Goal: Task Accomplishment & Management: Use online tool/utility

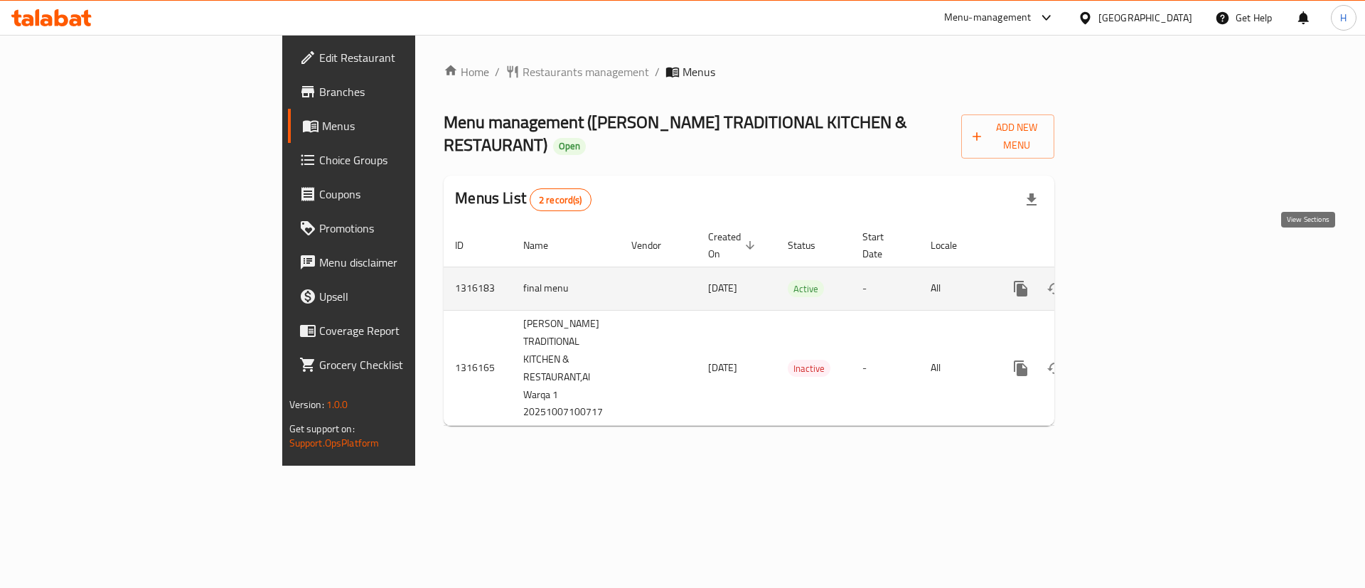
click at [1132, 280] on icon "enhanced table" at bounding box center [1123, 288] width 17 height 17
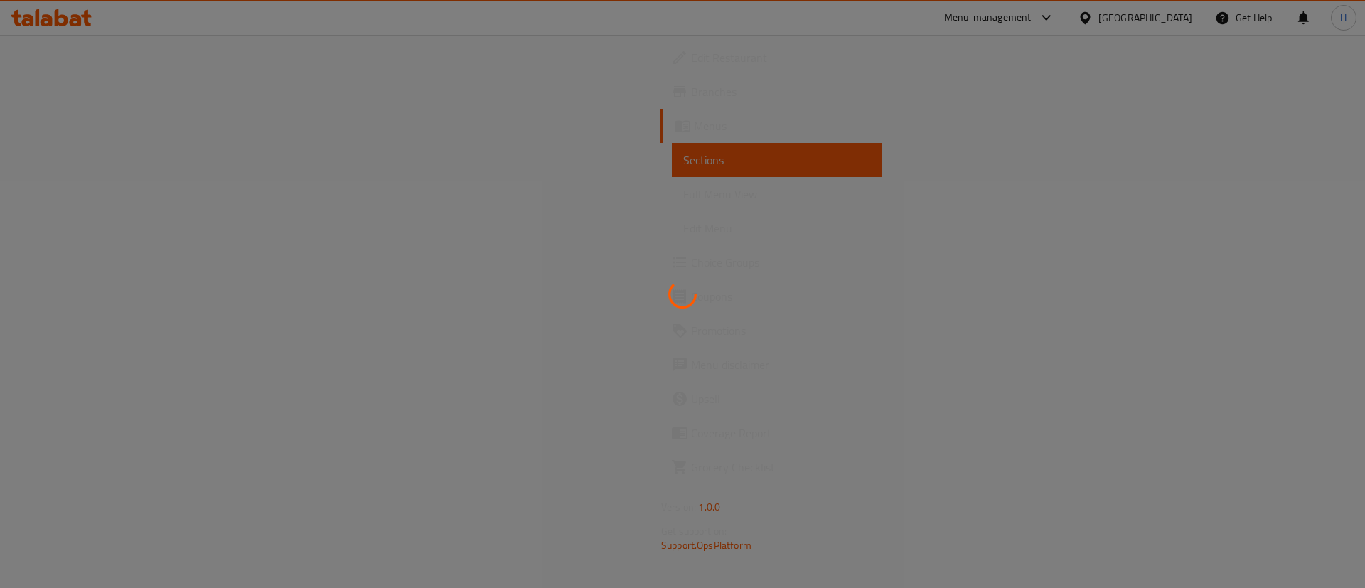
click at [790, 304] on div at bounding box center [682, 294] width 1365 height 588
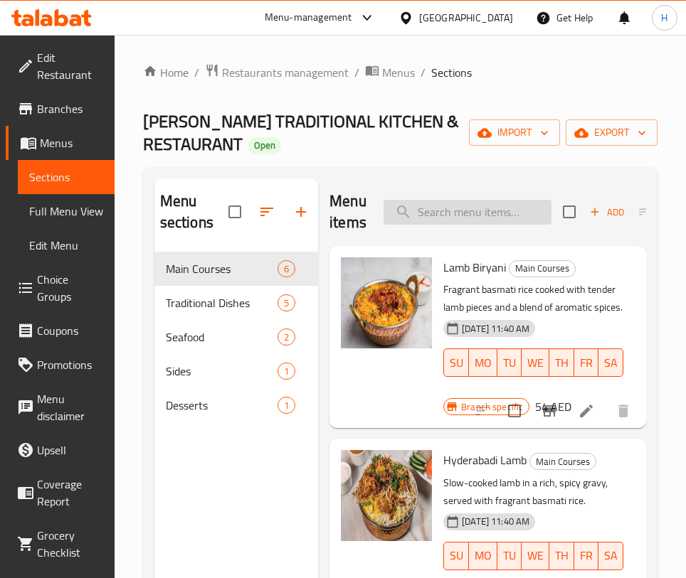
click at [488, 208] on input "search" at bounding box center [467, 212] width 168 height 25
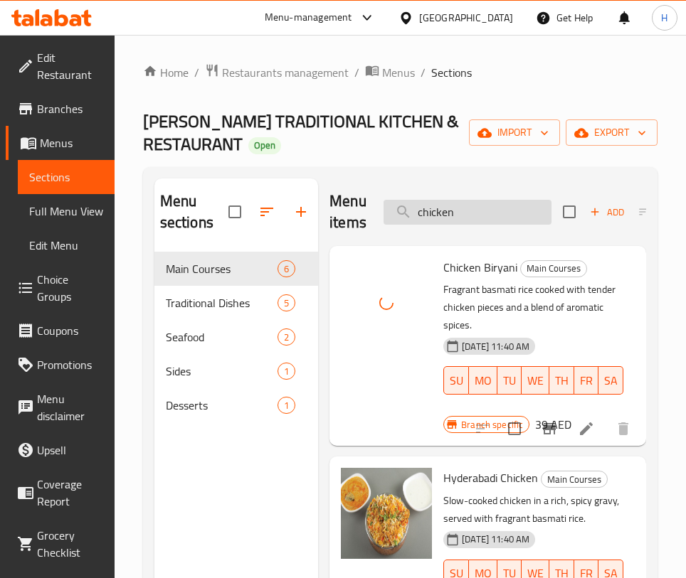
click at [471, 215] on input "chicken" at bounding box center [467, 212] width 168 height 25
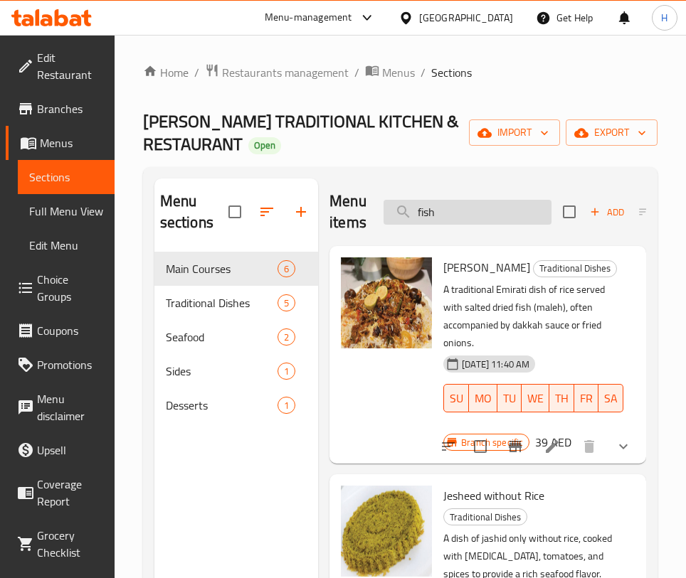
type input "fish b"
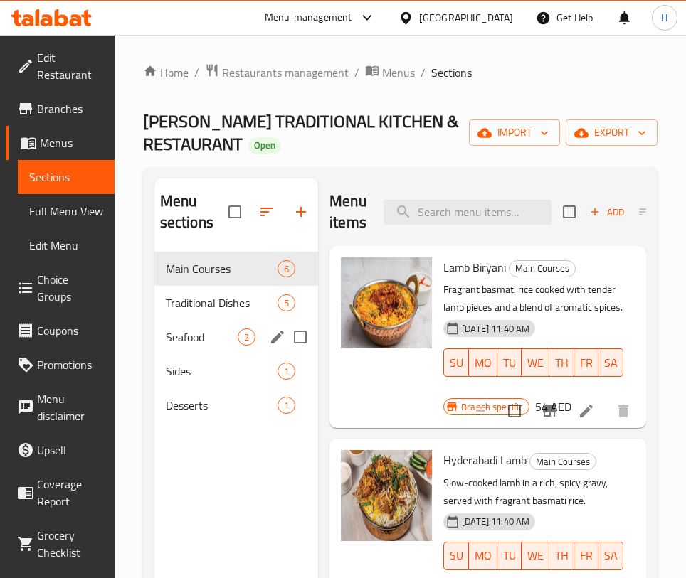
click at [202, 325] on div "Seafood 2" at bounding box center [236, 337] width 164 height 34
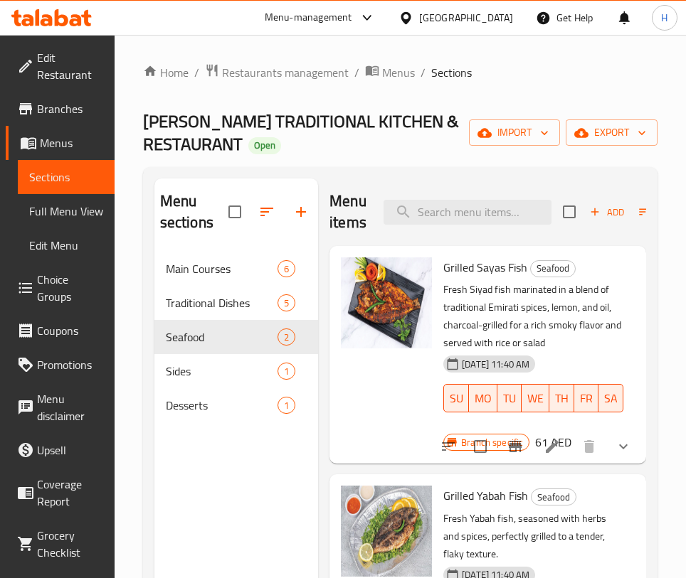
scroll to position [104, 0]
click at [215, 279] on div "Main Courses 6" at bounding box center [236, 269] width 164 height 34
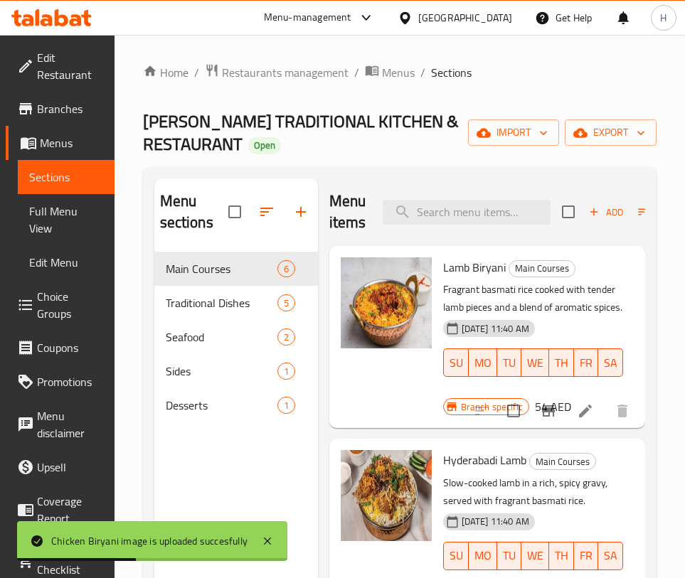
click at [494, 236] on div "Menu items Add Sort Manage items" at bounding box center [487, 212] width 316 height 68
click at [486, 220] on input "search" at bounding box center [467, 212] width 168 height 25
type input "a"
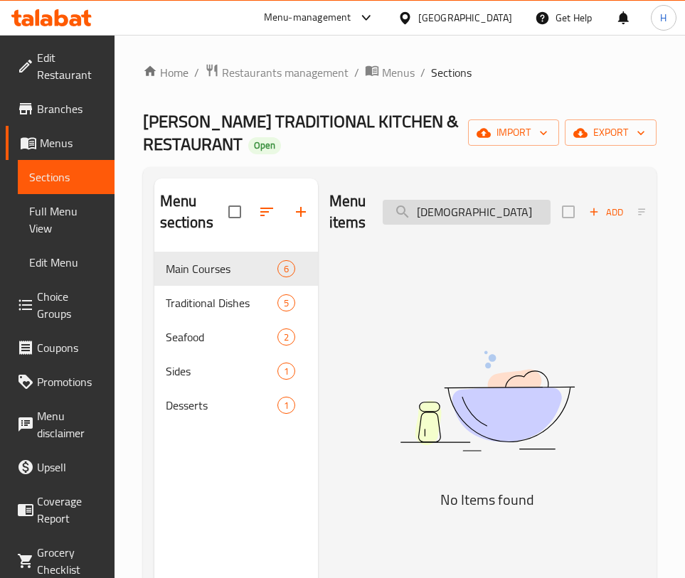
click at [486, 215] on input "شيع" at bounding box center [467, 212] width 168 height 25
drag, startPoint x: 486, startPoint y: 215, endPoint x: 475, endPoint y: 205, distance: 14.6
click at [484, 213] on input "شيع" at bounding box center [467, 212] width 168 height 25
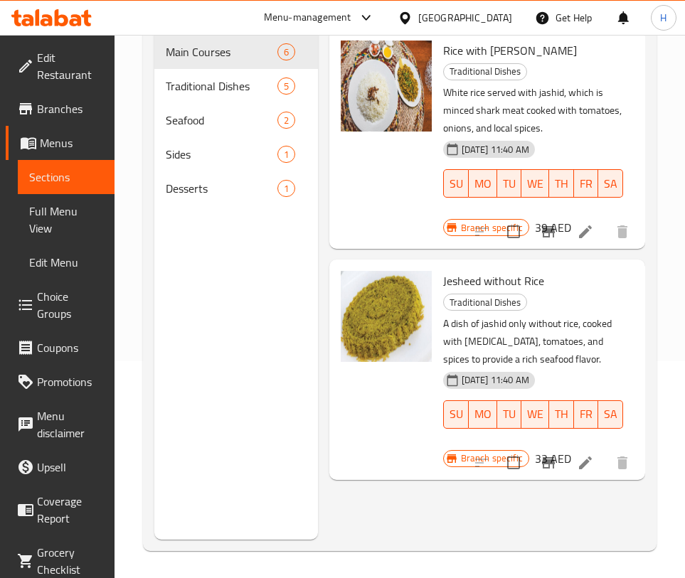
scroll to position [218, 0]
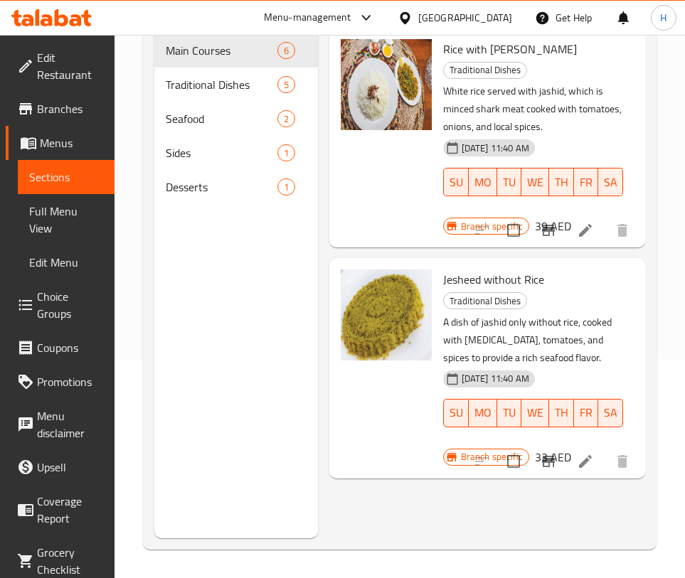
type input "شي"
click at [577, 470] on icon at bounding box center [585, 461] width 17 height 17
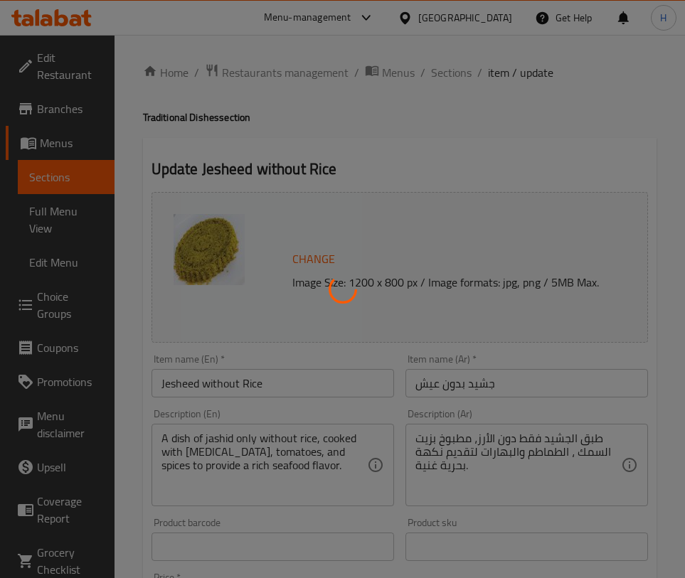
click at [318, 177] on div at bounding box center [342, 289] width 685 height 578
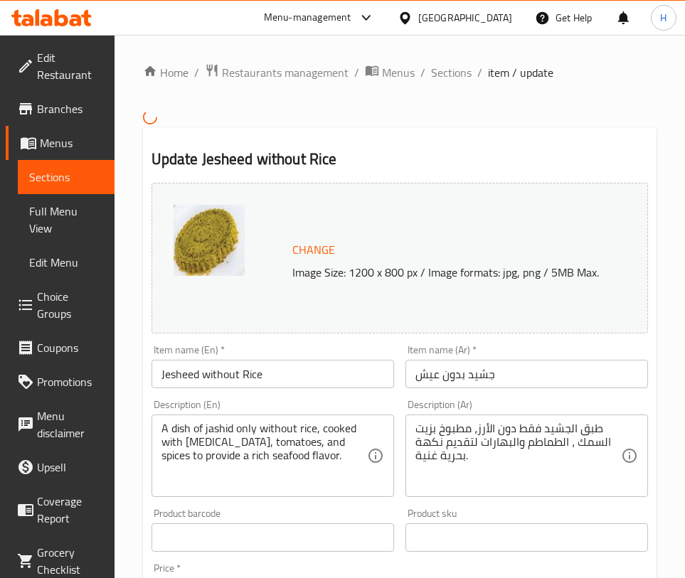
click at [482, 124] on div "Home / Restaurants management / Menus / Sections / item / update Update Jesheed…" at bounding box center [399, 525] width 513 height 924
click at [449, 64] on span "Sections" at bounding box center [451, 72] width 41 height 17
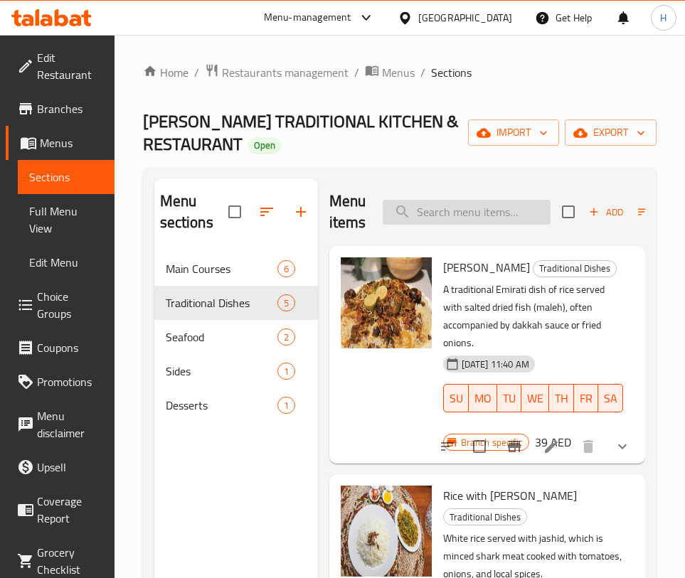
click at [452, 213] on input "search" at bounding box center [467, 212] width 168 height 25
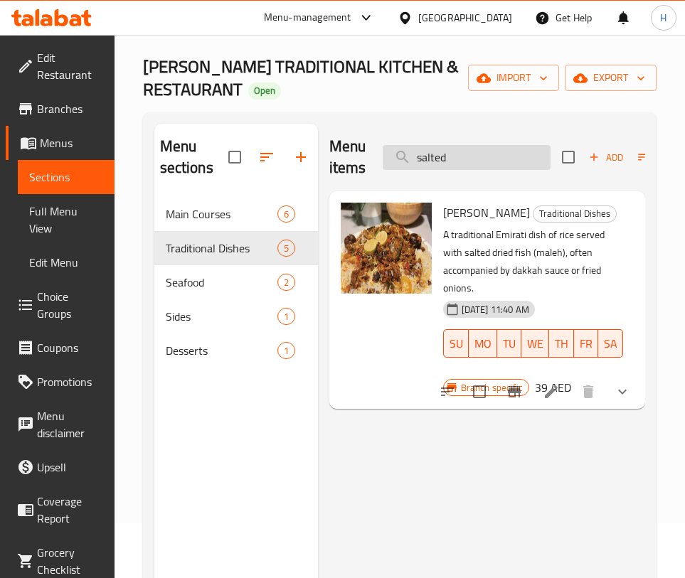
click at [526, 151] on input "salted" at bounding box center [467, 157] width 168 height 25
click at [522, 147] on input "salted" at bounding box center [467, 157] width 168 height 25
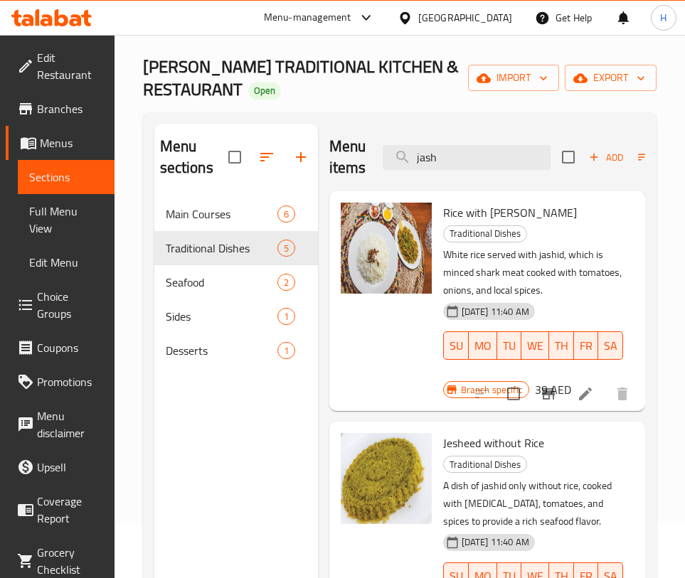
scroll to position [86, 0]
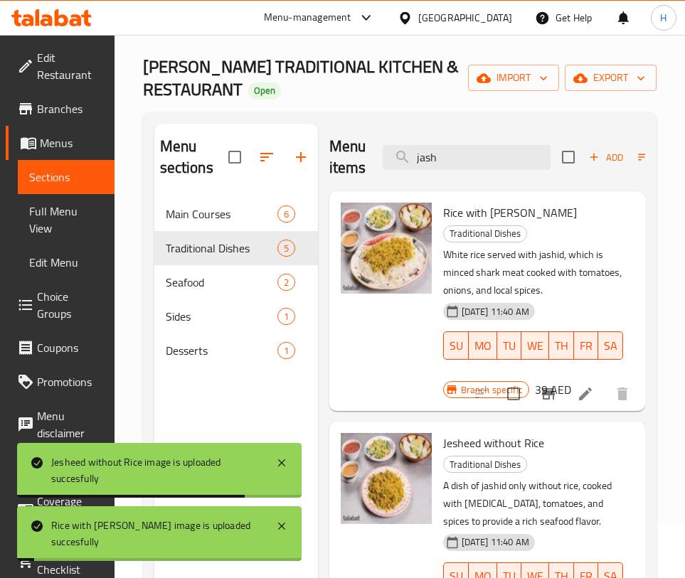
click at [650, 154] on div "Menu sections Main Courses 6 Traditional Dishes 5 Seafood 2 Sides 1 Desserts 1 …" at bounding box center [399, 412] width 513 height 601
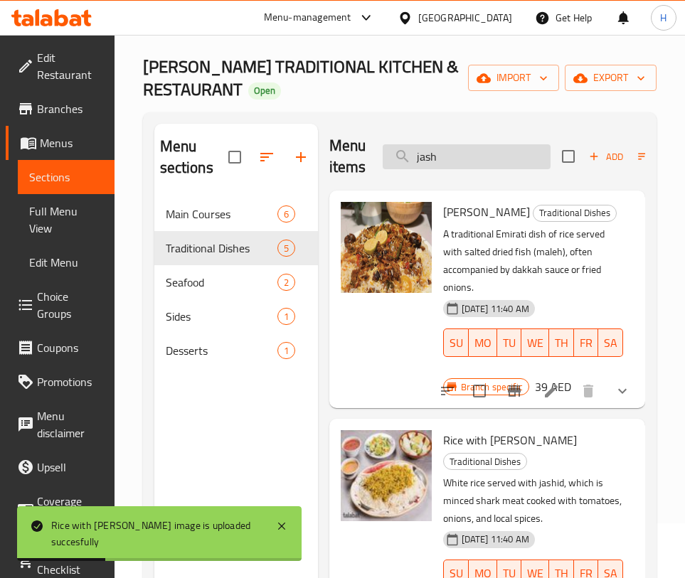
click at [491, 150] on input "jash" at bounding box center [467, 156] width 168 height 25
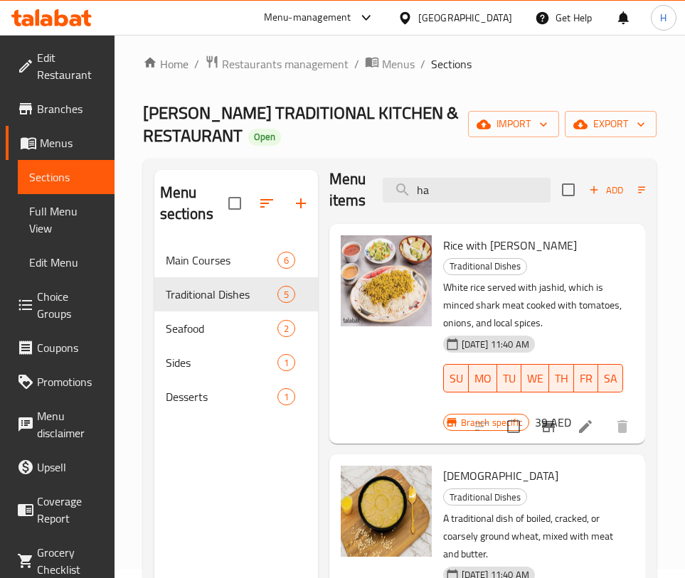
scroll to position [0, 0]
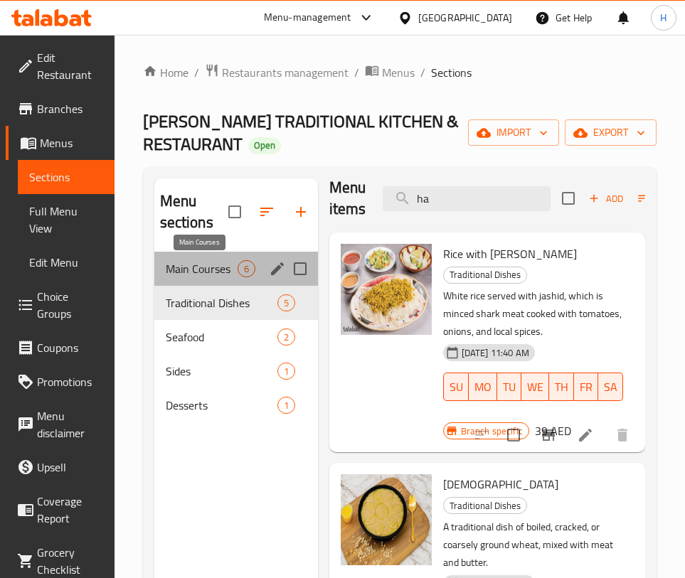
click at [236, 269] on span "Main Courses" at bounding box center [202, 268] width 72 height 17
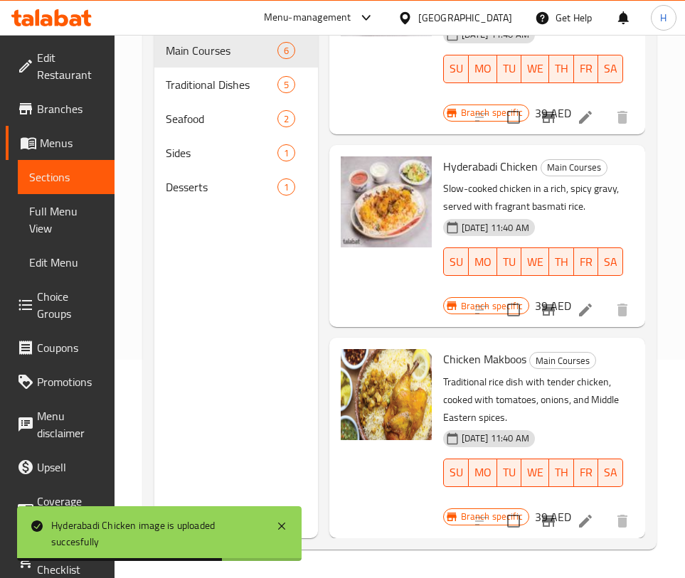
scroll to position [939, 0]
click at [443, 177] on span "Hyderabadi Chicken" at bounding box center [490, 166] width 95 height 21
copy span "Hyderabadi"
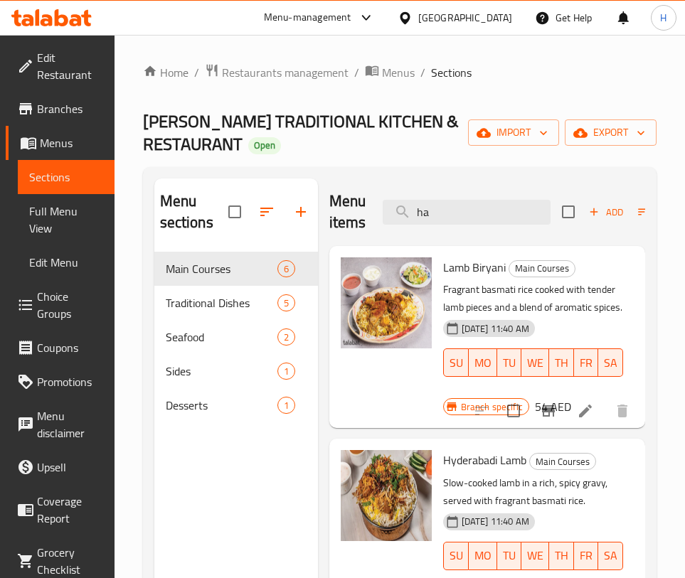
scroll to position [1, 0]
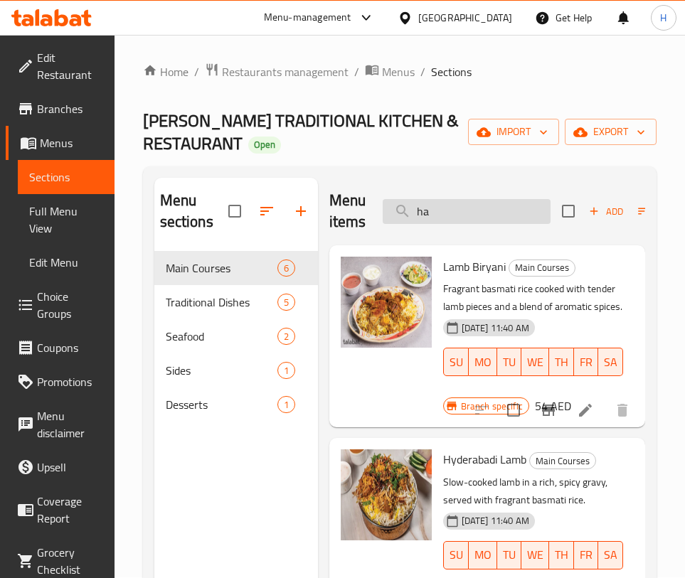
click at [485, 208] on input "ha" at bounding box center [467, 211] width 168 height 25
paste input "Hyderabadi"
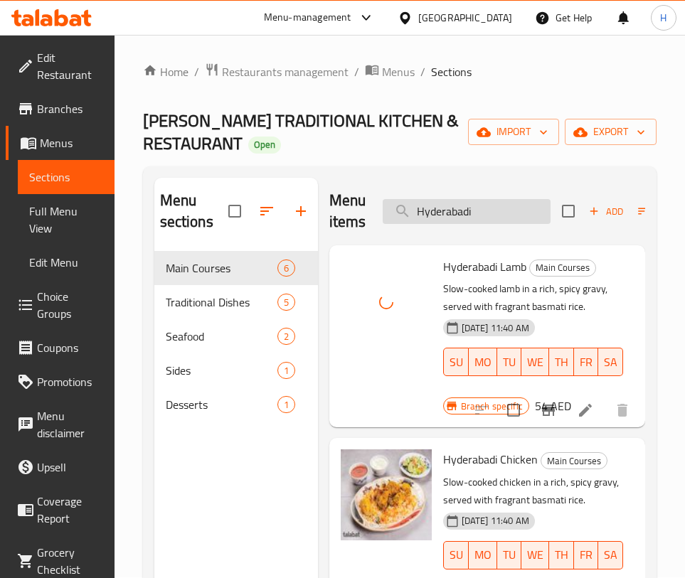
click at [469, 213] on input "Hyderabadi" at bounding box center [467, 211] width 168 height 25
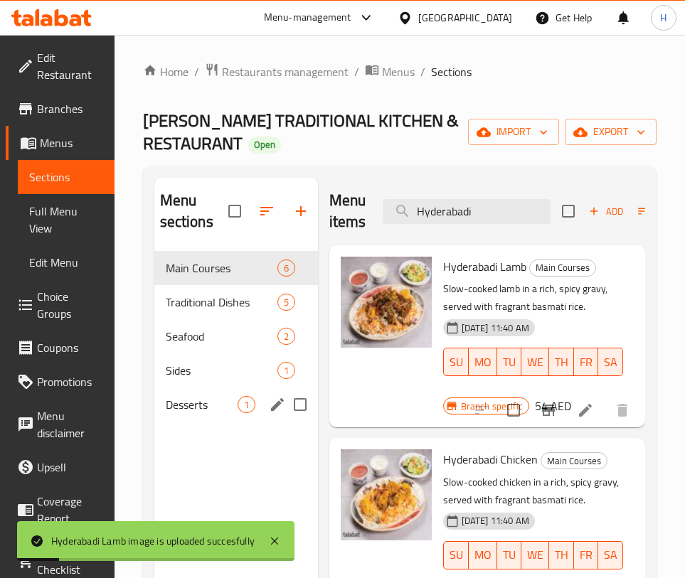
click at [169, 389] on div "Desserts 1" at bounding box center [236, 405] width 164 height 34
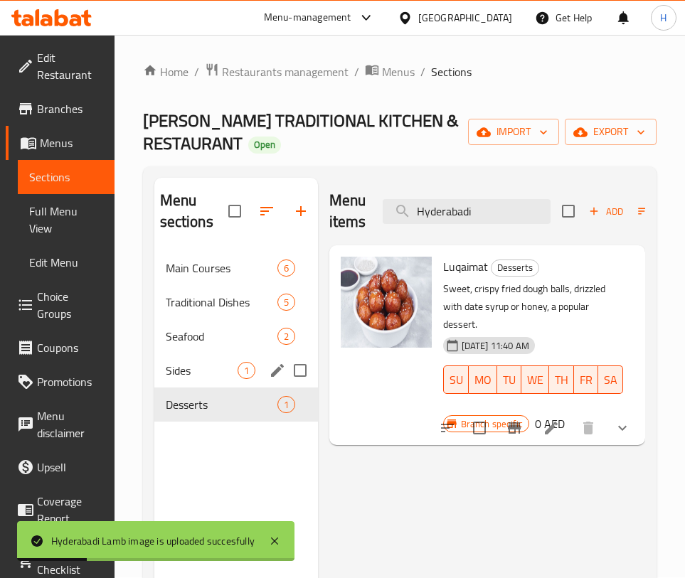
click at [194, 366] on span "Sides" at bounding box center [202, 370] width 72 height 17
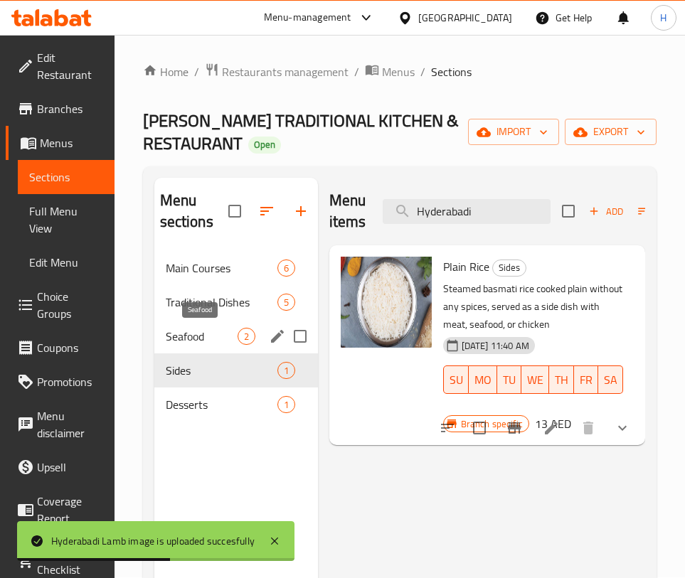
click at [175, 337] on span "Seafood" at bounding box center [202, 336] width 72 height 17
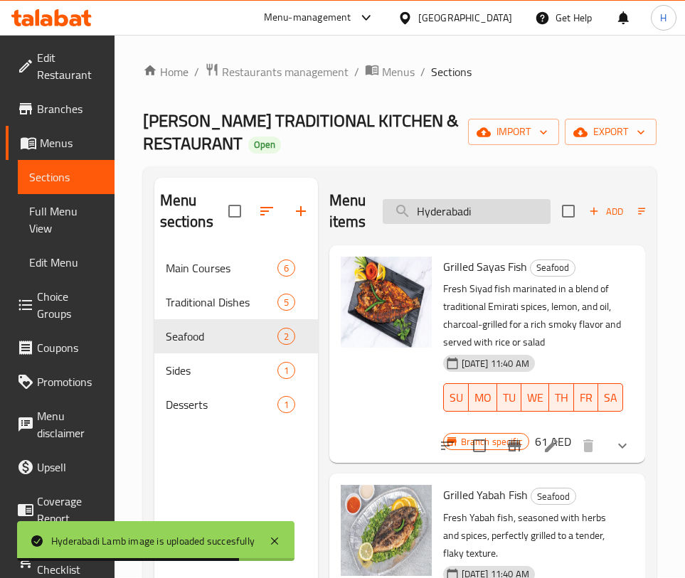
click at [472, 203] on input "Hyderabadi" at bounding box center [467, 211] width 168 height 25
click at [471, 203] on input "Hyderabadi" at bounding box center [467, 211] width 168 height 25
click at [469, 202] on input "Hyderabadi" at bounding box center [467, 211] width 168 height 25
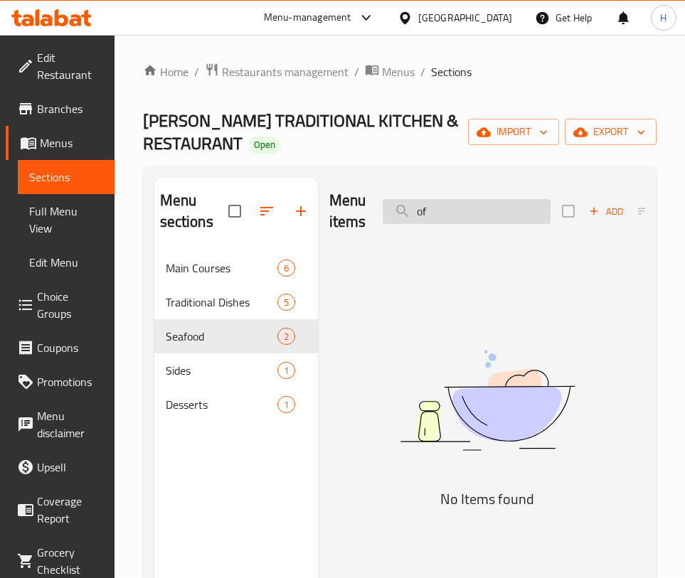
type input "o"
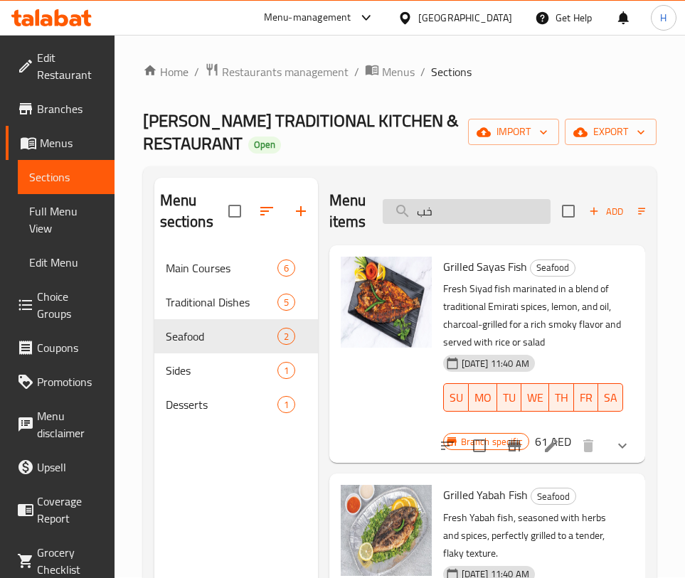
type input "خبز"
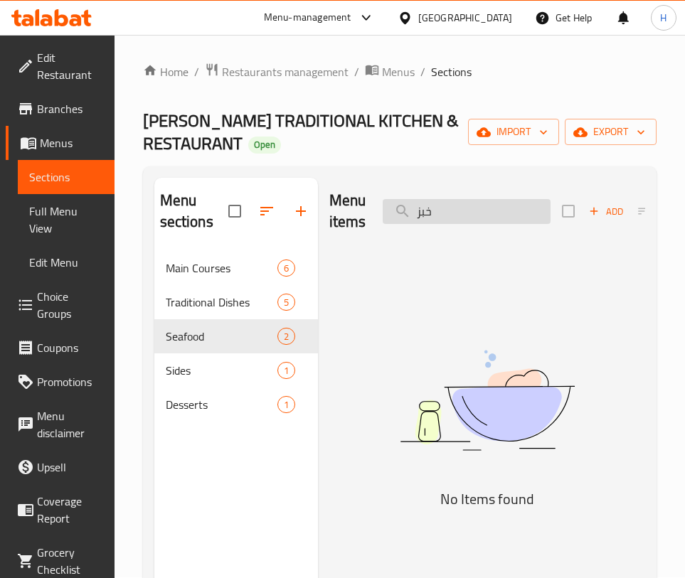
click at [462, 212] on input "خبز" at bounding box center [467, 211] width 168 height 25
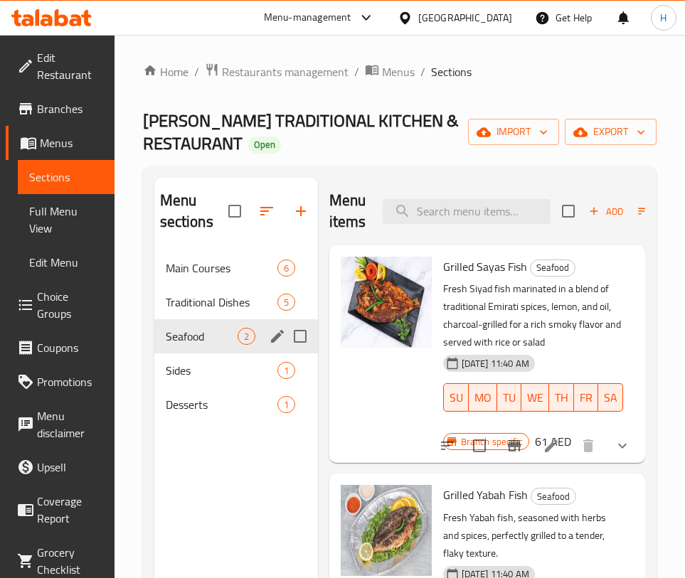
click at [298, 329] on input "Menu sections" at bounding box center [300, 336] width 30 height 30
click at [220, 303] on span "Traditional Dishes" at bounding box center [202, 302] width 72 height 17
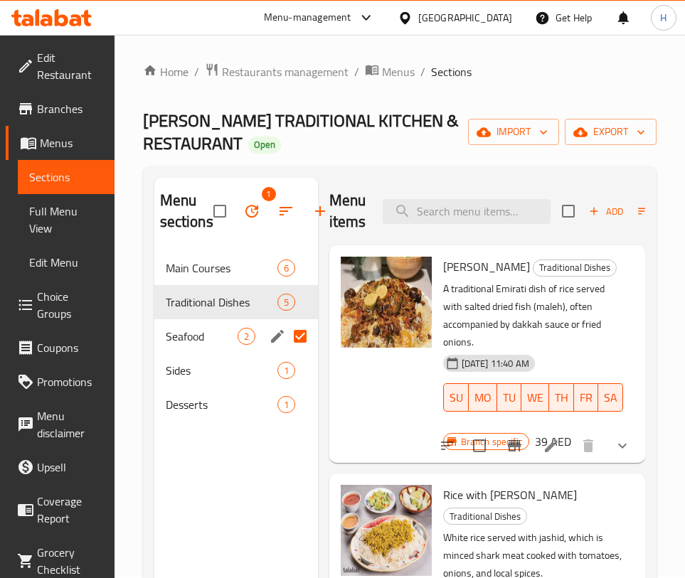
click at [298, 333] on input "Menu sections" at bounding box center [300, 336] width 30 height 30
checkbox input "false"
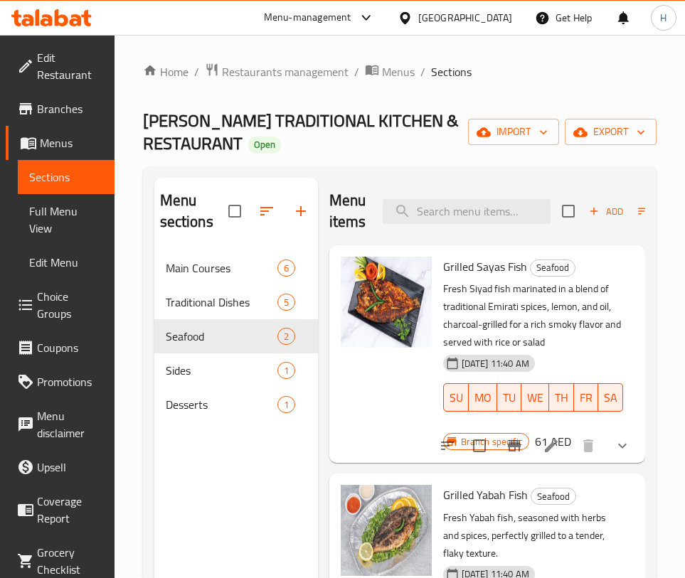
scroll to position [6, 0]
click at [499, 199] on input "search" at bounding box center [467, 211] width 168 height 25
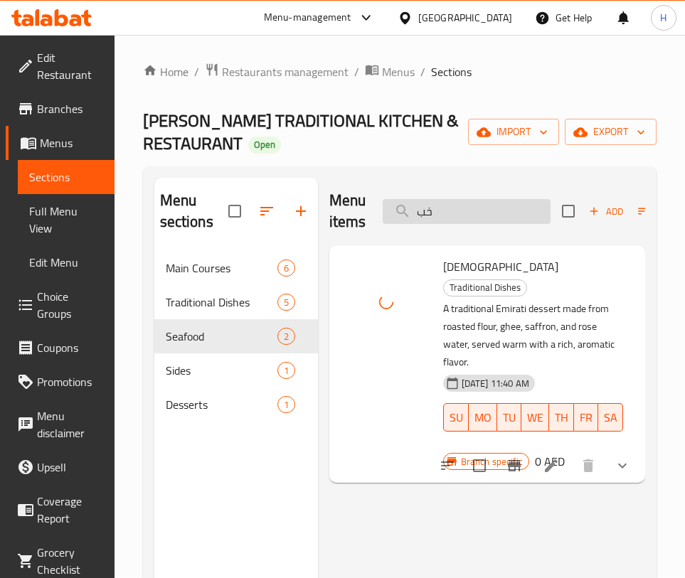
click at [438, 206] on input "خب" at bounding box center [467, 211] width 168 height 25
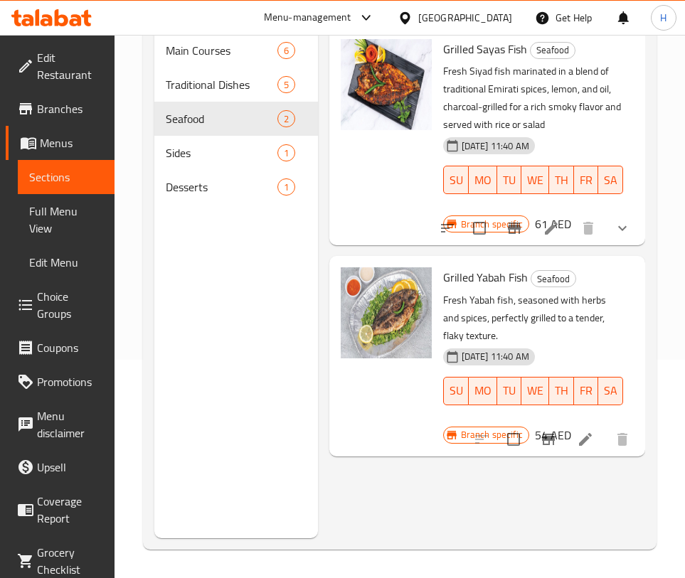
scroll to position [100, 0]
type input "سمك مش"
click at [577, 448] on icon at bounding box center [585, 439] width 17 height 17
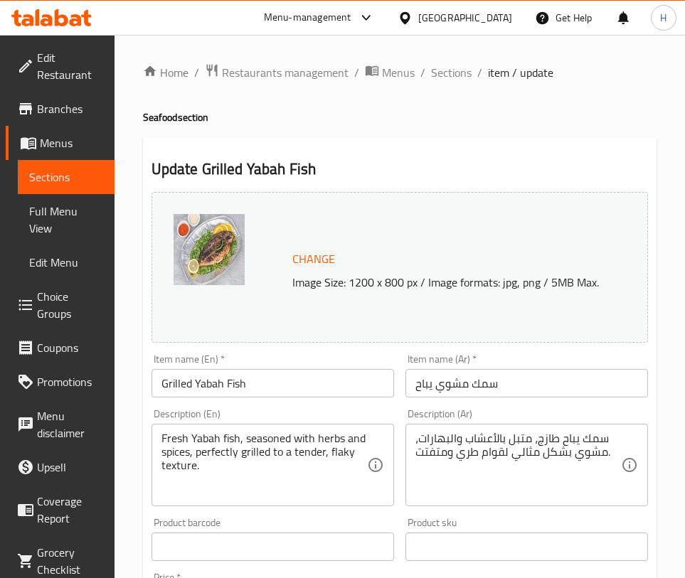
click at [48, 171] on span "Sections" at bounding box center [66, 177] width 74 height 17
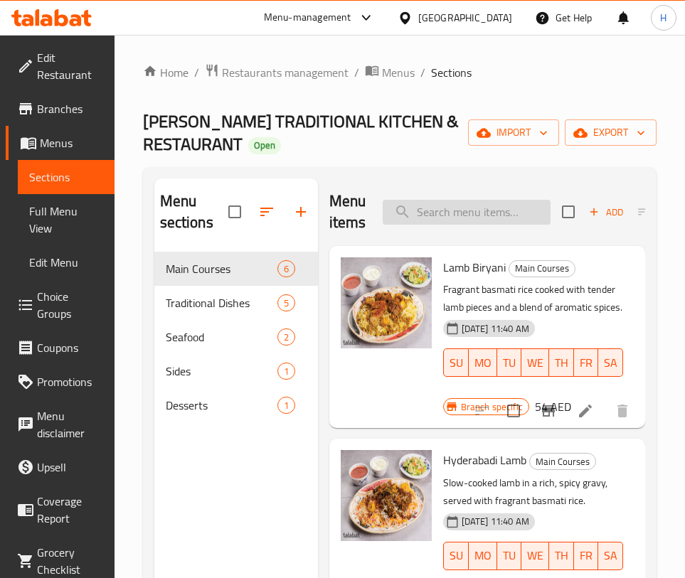
click at [447, 215] on input "search" at bounding box center [467, 212] width 168 height 25
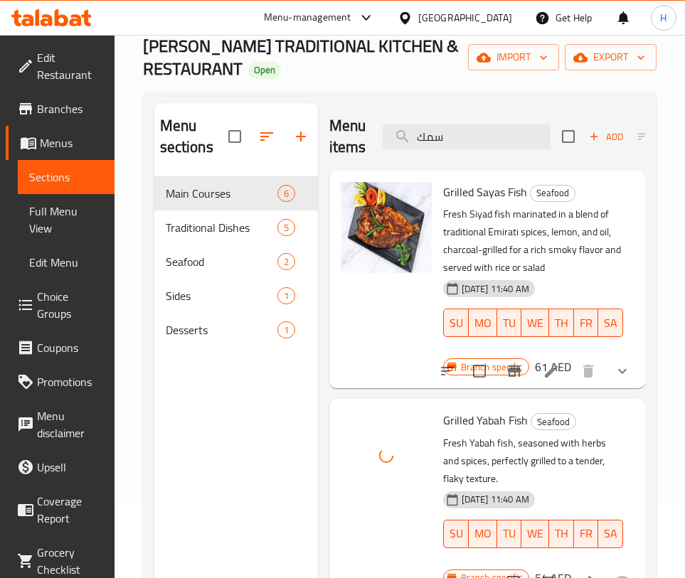
scroll to position [94, 0]
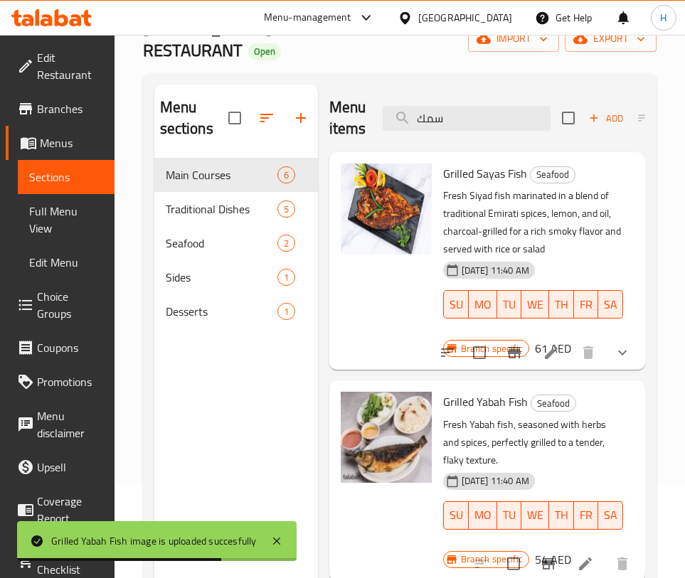
click at [627, 152] on div "Grilled Sayas Fish Seafood Fresh Siyad fish marinated in a blend of traditional…" at bounding box center [487, 261] width 316 height 218
click at [629, 116] on div "Menu items سمك Add Sort Manage items Grilled Sayas Fish Seafood Fresh Siyad fis…" at bounding box center [481, 374] width 327 height 578
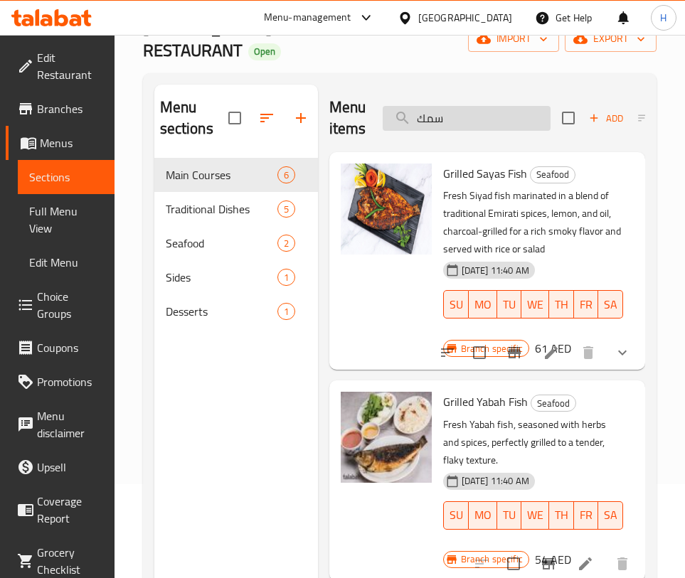
click at [457, 119] on input "سمك" at bounding box center [467, 118] width 168 height 25
click at [459, 119] on input "سمك" at bounding box center [467, 118] width 168 height 25
click at [463, 115] on input "سمك" at bounding box center [467, 118] width 168 height 25
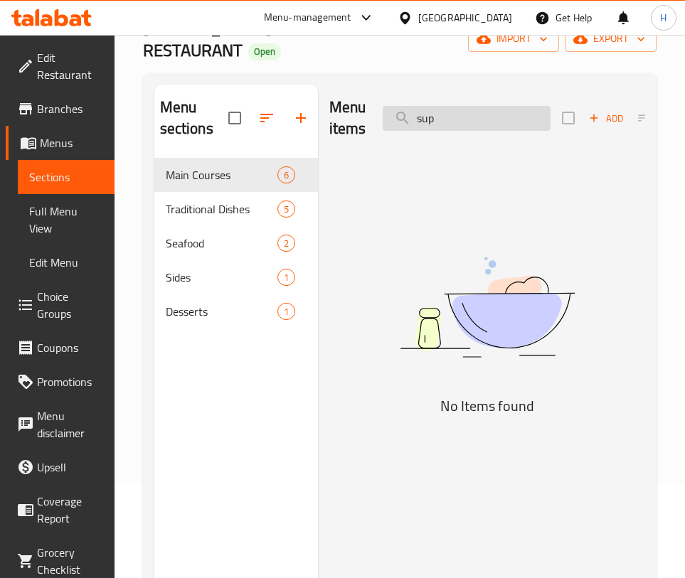
click at [459, 129] on input "sup" at bounding box center [467, 118] width 168 height 25
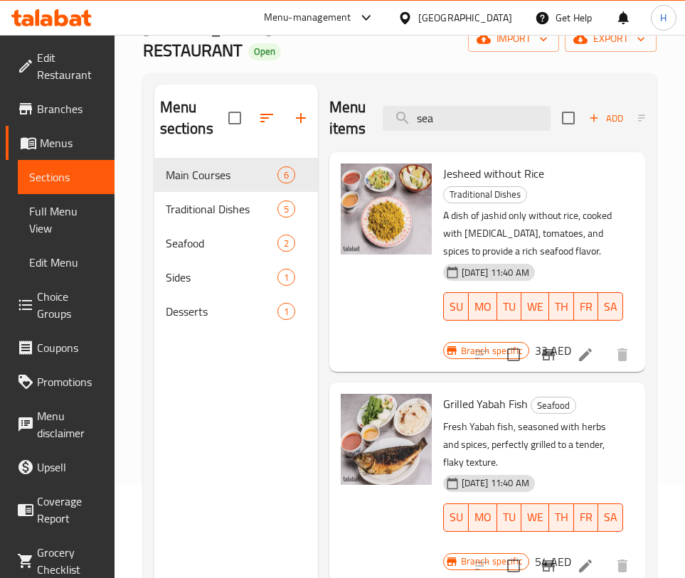
scroll to position [1, 0]
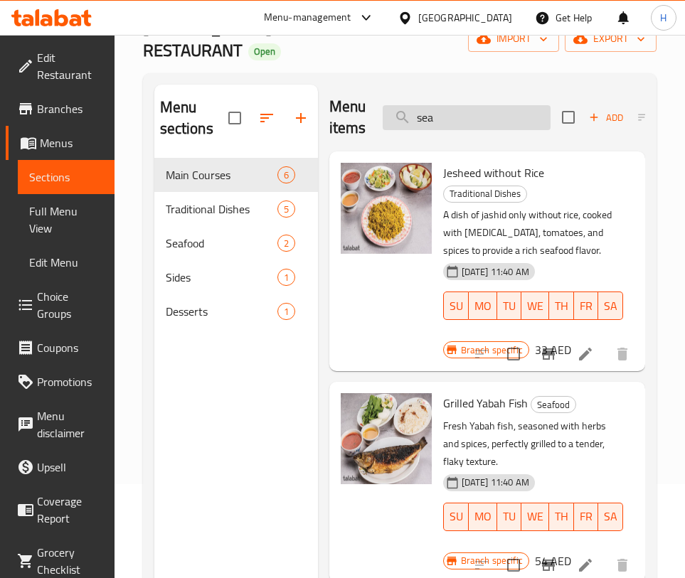
click at [457, 124] on input "sea" at bounding box center [467, 117] width 168 height 25
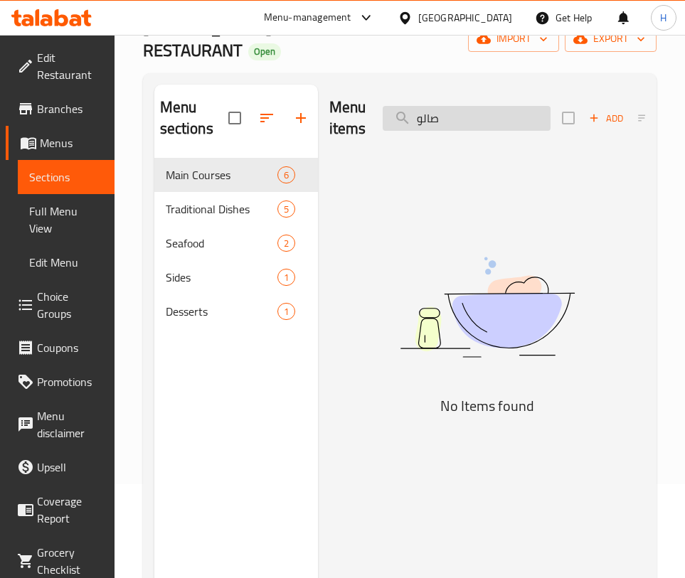
scroll to position [0, 0]
click at [454, 121] on input "صالو" at bounding box center [467, 118] width 168 height 25
click at [454, 120] on input "صالو" at bounding box center [467, 118] width 168 height 25
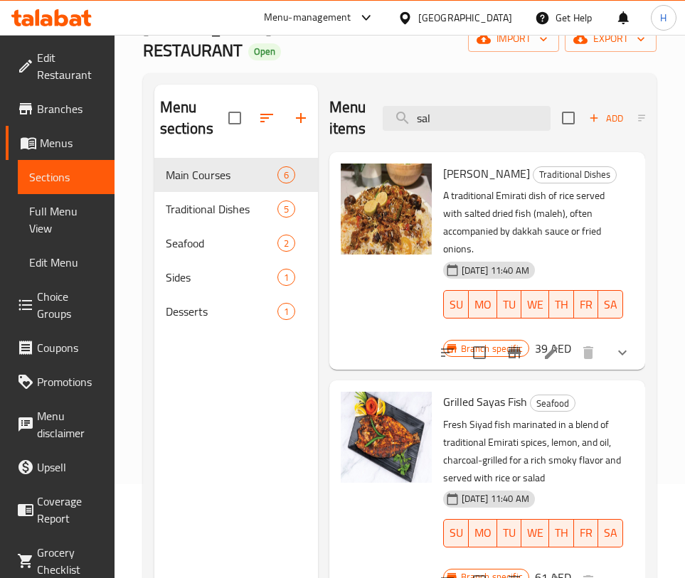
scroll to position [1, 0]
click at [464, 111] on input "sal" at bounding box center [467, 118] width 168 height 25
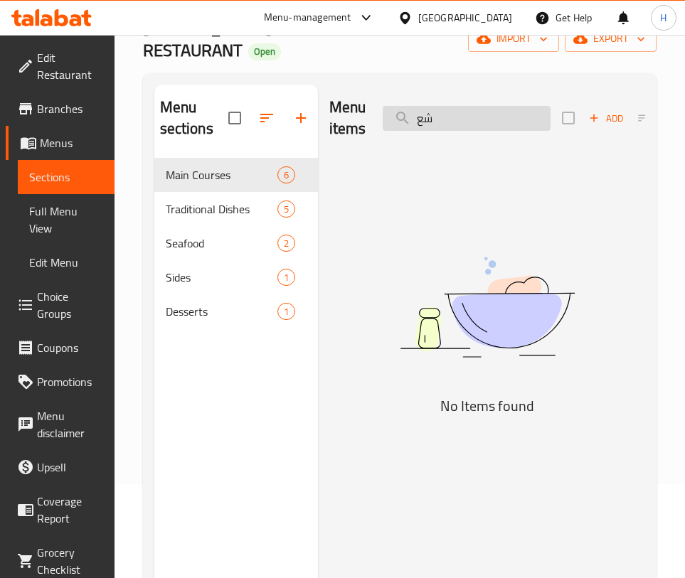
click at [533, 120] on input "شع" at bounding box center [467, 118] width 168 height 25
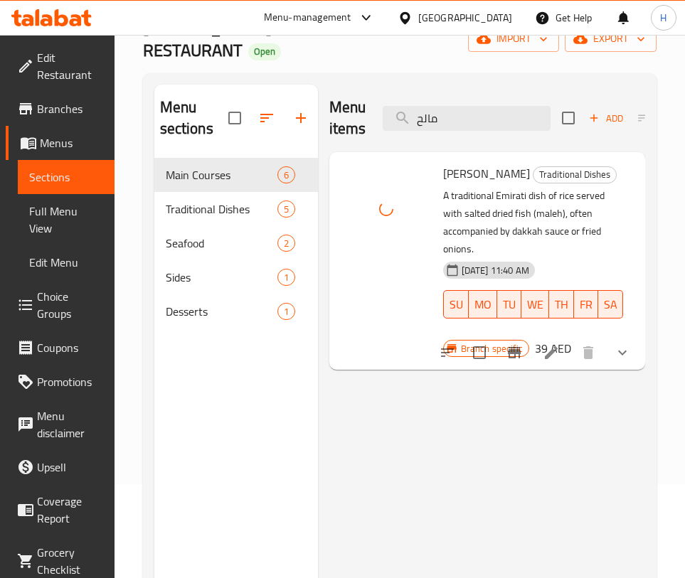
click at [458, 98] on div "Menu items مالح Add Sort Manage items" at bounding box center [487, 119] width 316 height 68
click at [455, 114] on input "مالح" at bounding box center [467, 118] width 168 height 25
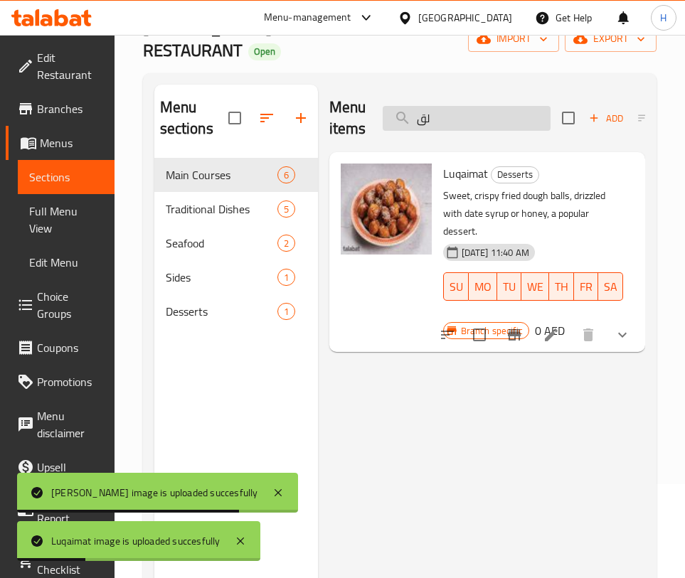
click at [477, 118] on input "لق" at bounding box center [467, 118] width 168 height 25
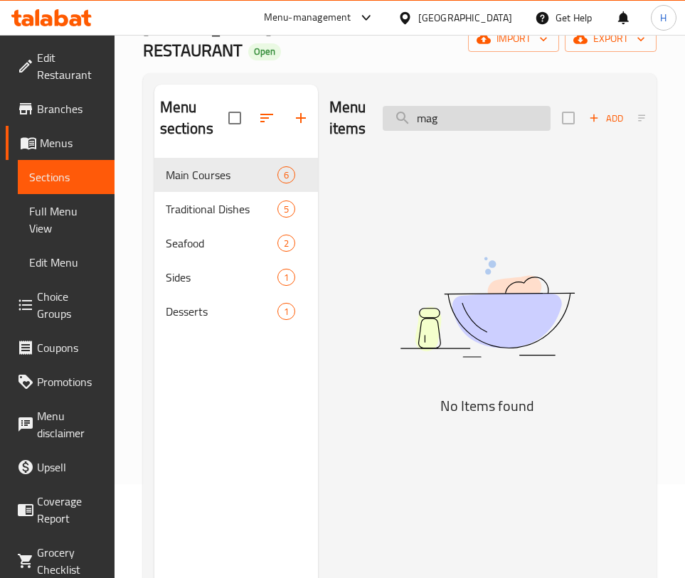
click at [479, 119] on input "mag" at bounding box center [467, 118] width 168 height 25
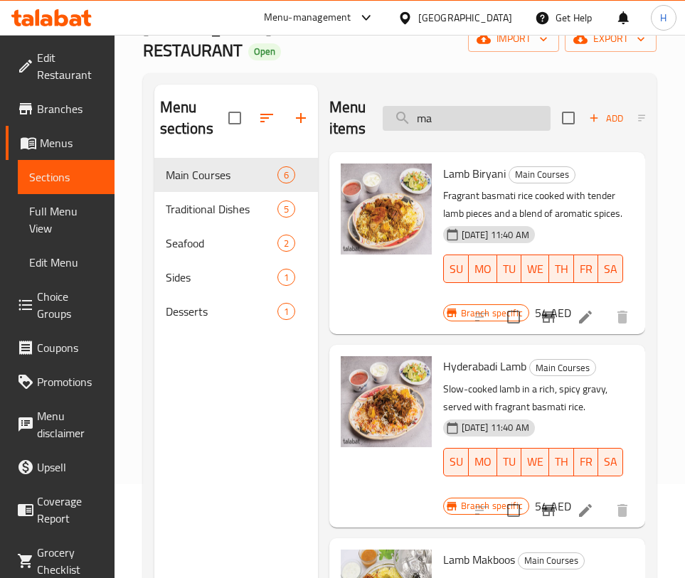
click at [450, 112] on input "ma" at bounding box center [467, 118] width 168 height 25
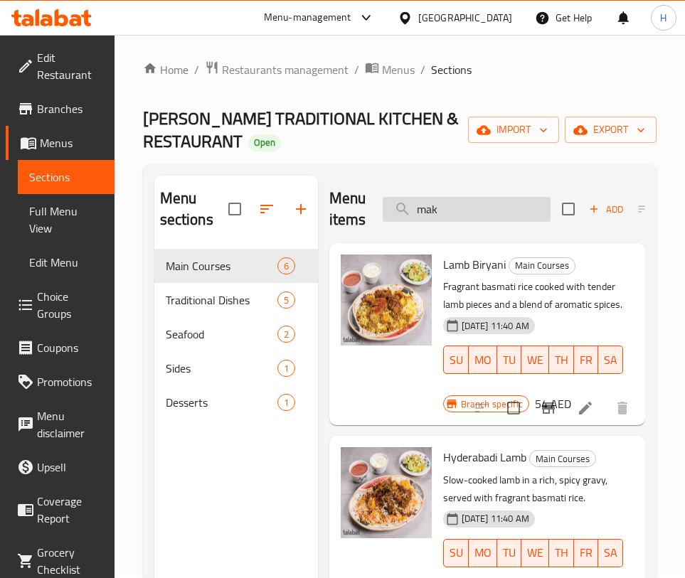
click at [494, 208] on input "mak" at bounding box center [467, 209] width 168 height 25
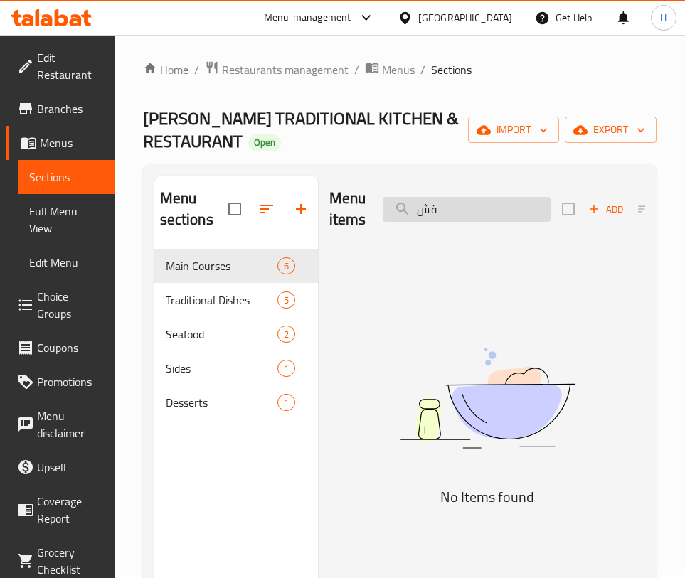
click at [446, 214] on input "قش" at bounding box center [467, 209] width 168 height 25
click at [444, 212] on input "قش" at bounding box center [467, 209] width 168 height 25
click at [443, 212] on input "قش" at bounding box center [467, 209] width 168 height 25
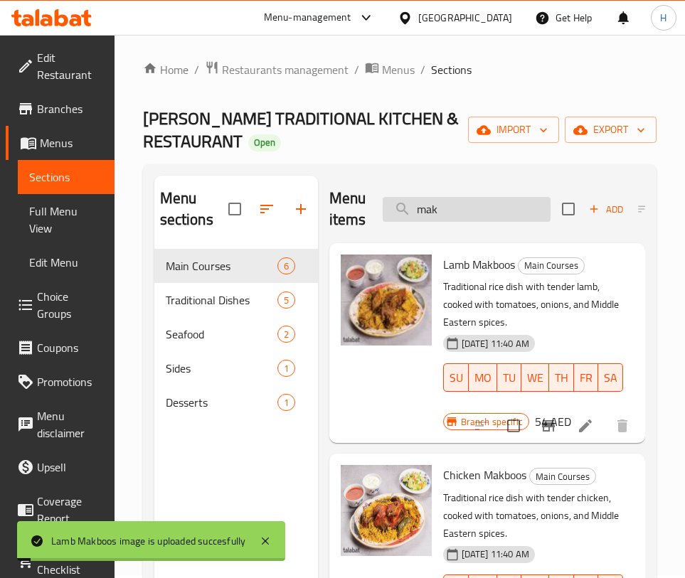
click at [465, 213] on input "mak" at bounding box center [467, 209] width 168 height 25
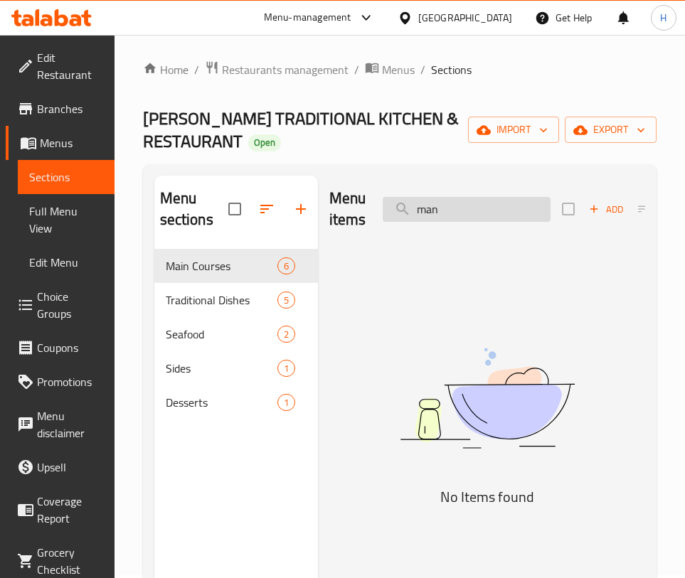
click at [464, 221] on input "man" at bounding box center [467, 209] width 168 height 25
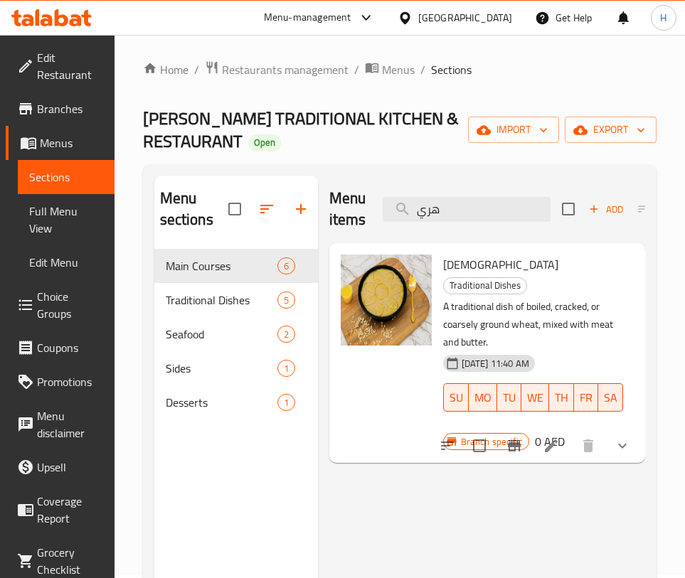
type input "هري"
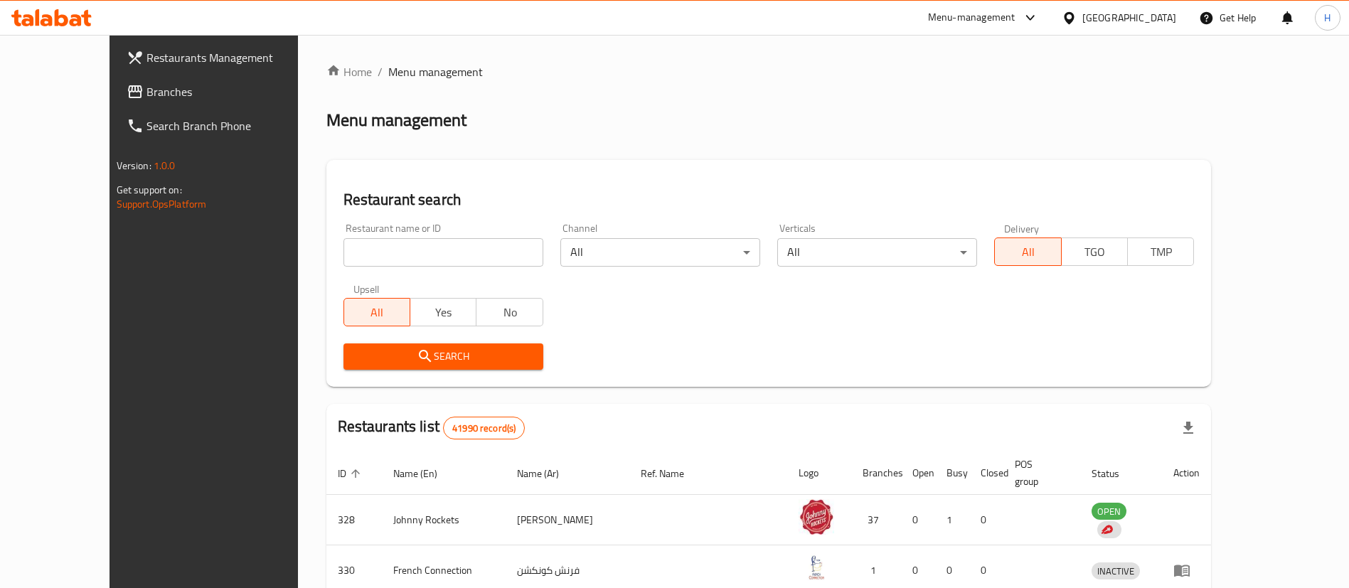
click at [115, 79] on link "Branches" at bounding box center [225, 92] width 220 height 34
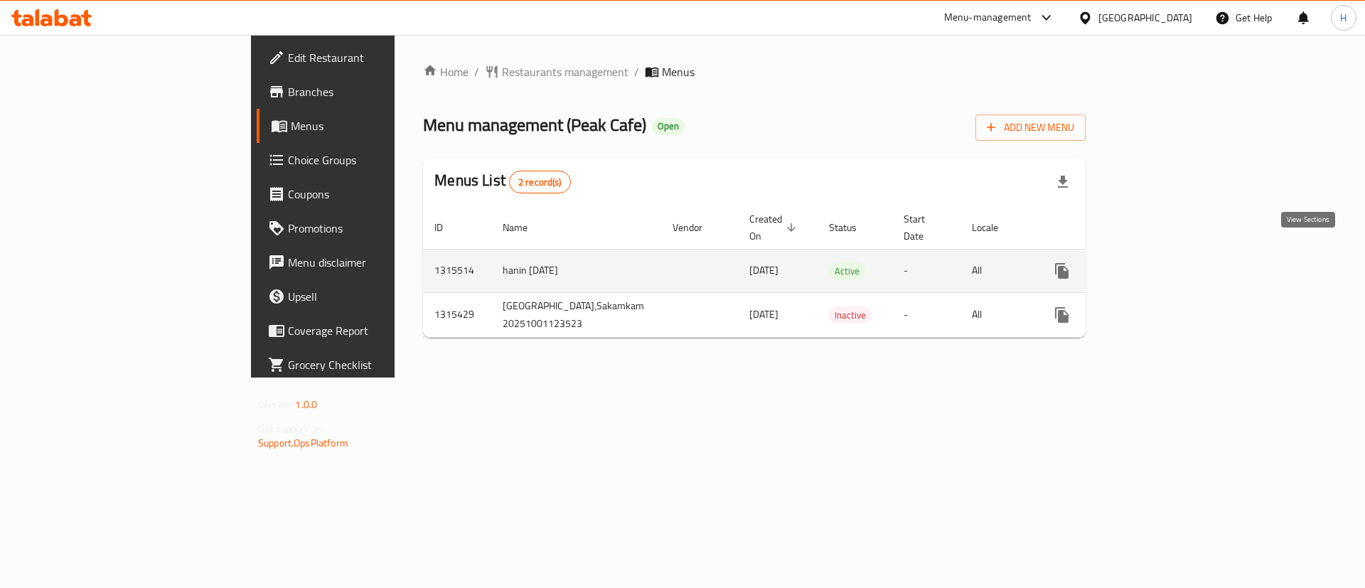
click at [1173, 262] on icon "enhanced table" at bounding box center [1164, 270] width 17 height 17
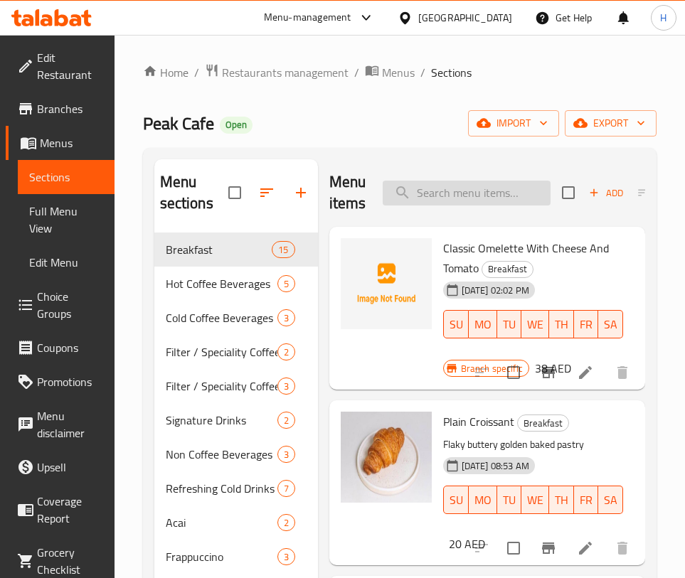
click at [528, 186] on input "search" at bounding box center [467, 193] width 168 height 25
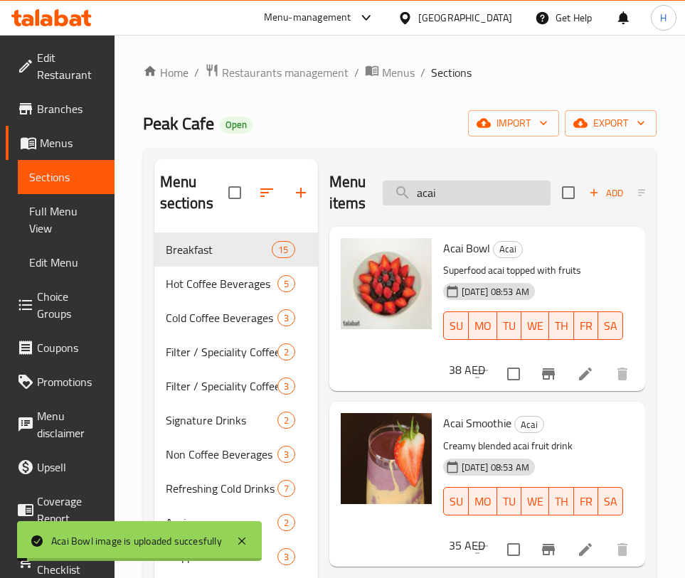
click at [467, 196] on input "acai" at bounding box center [467, 193] width 168 height 25
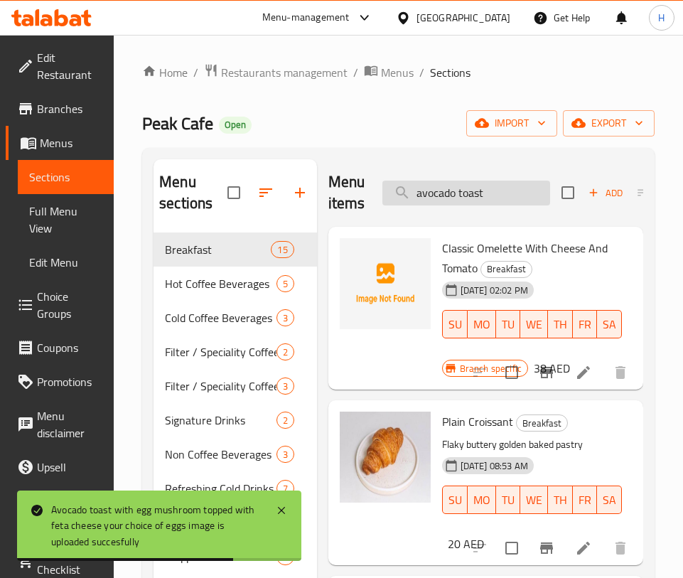
click at [497, 183] on input "avocado toast" at bounding box center [467, 193] width 168 height 25
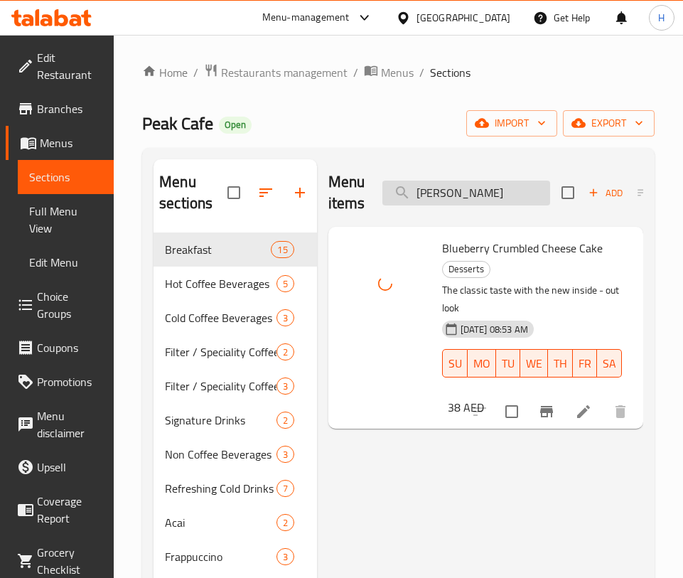
click at [447, 191] on input "crum" at bounding box center [467, 193] width 168 height 25
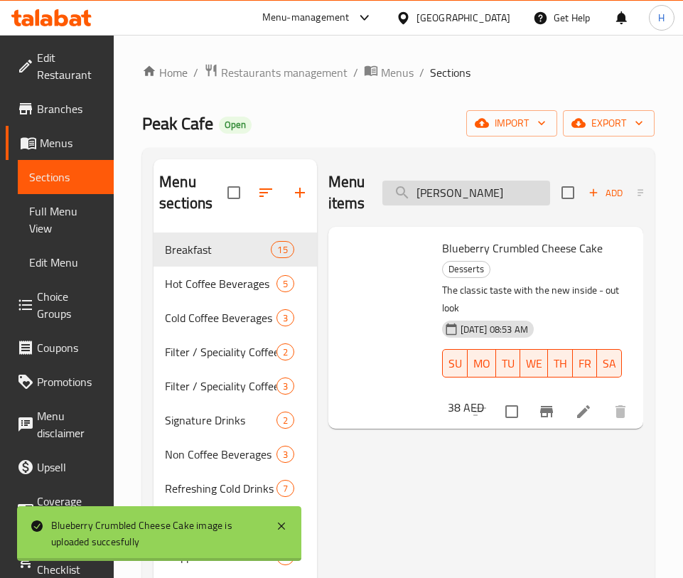
click at [446, 190] on input "crum" at bounding box center [467, 193] width 168 height 25
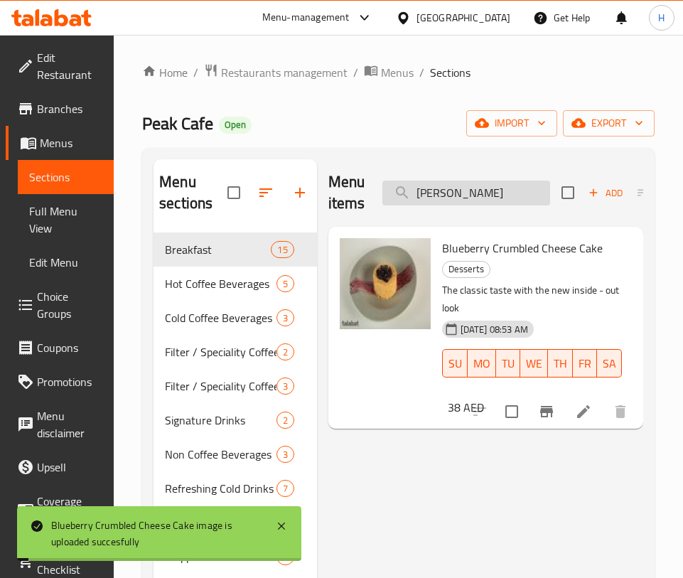
click at [446, 190] on input "crum" at bounding box center [467, 193] width 168 height 25
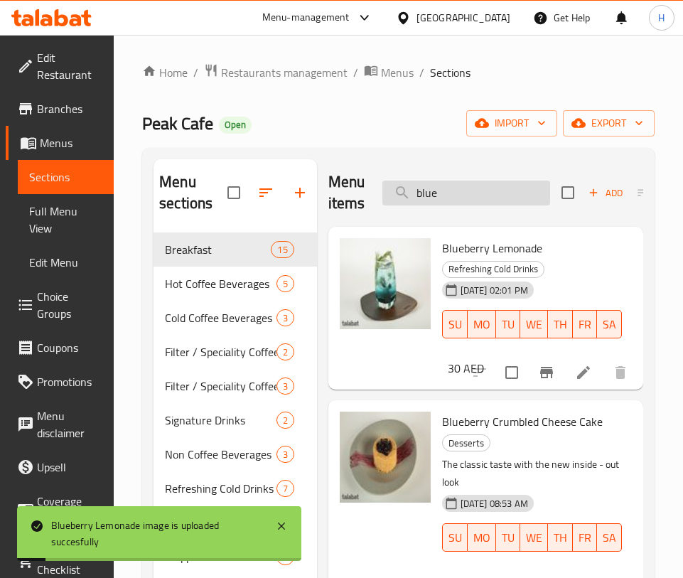
click at [458, 197] on input "blue" at bounding box center [467, 193] width 168 height 25
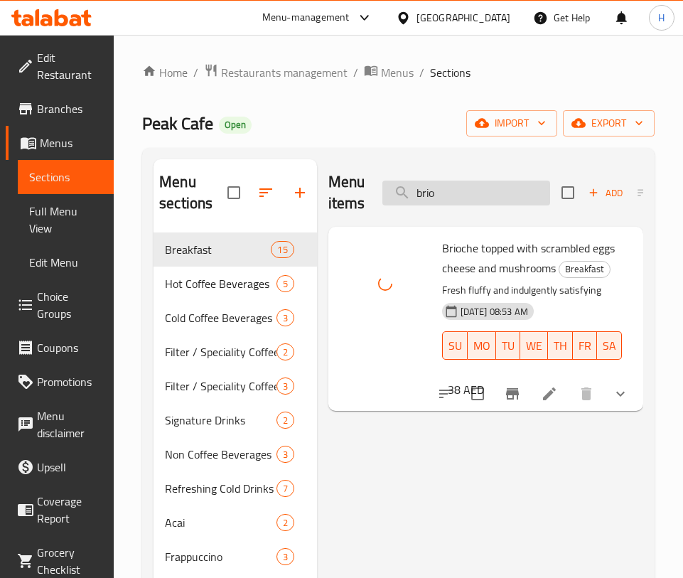
click at [427, 188] on input "brio" at bounding box center [467, 193] width 168 height 25
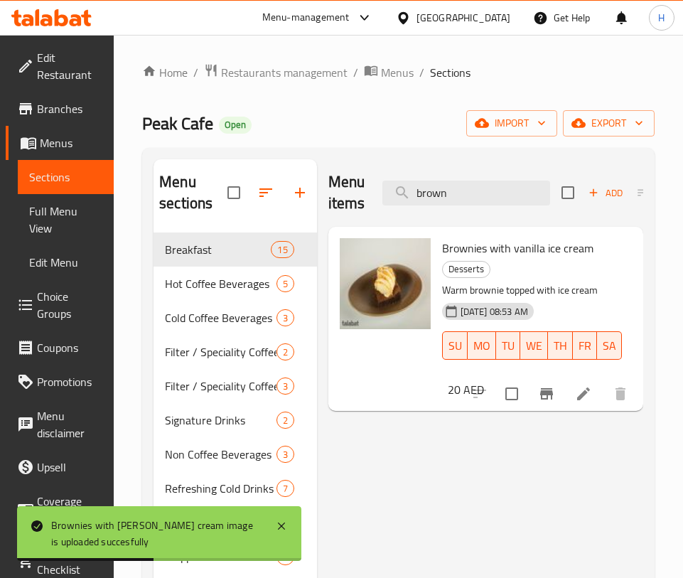
click at [525, 175] on div "Menu items brown Add Sort Manage items" at bounding box center [486, 193] width 315 height 68
click at [524, 174] on div "Menu items brown Add Sort Manage items" at bounding box center [486, 193] width 315 height 68
click at [513, 194] on input "brown" at bounding box center [467, 193] width 168 height 25
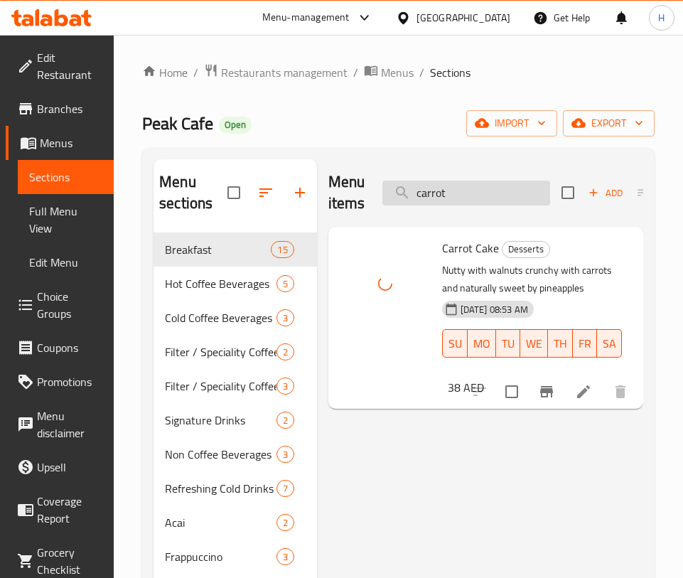
click at [457, 183] on input "carrot" at bounding box center [467, 193] width 168 height 25
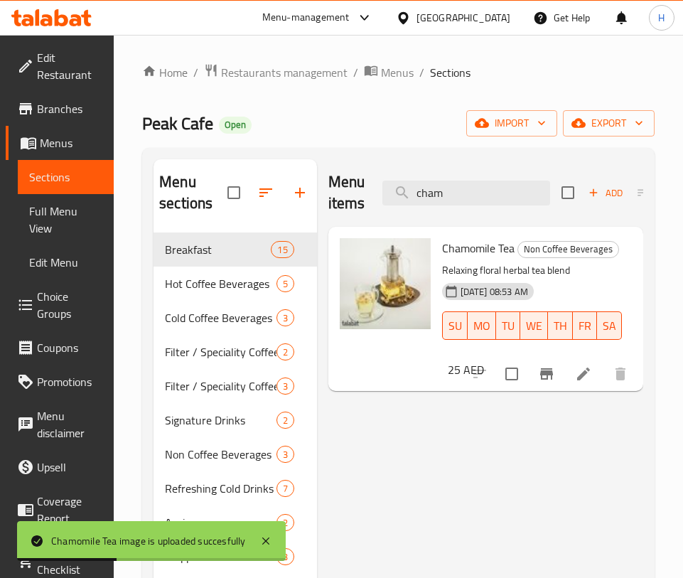
click at [502, 177] on div "Menu items cham Add Sort Manage items" at bounding box center [486, 193] width 315 height 68
click at [501, 188] on input "cham" at bounding box center [467, 193] width 168 height 25
click at [500, 188] on input "cham" at bounding box center [467, 193] width 168 height 25
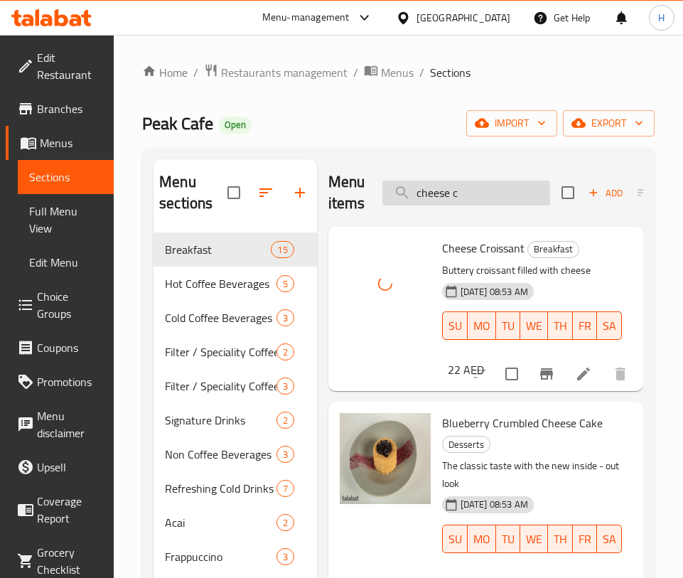
click at [456, 194] on input "cheese c" at bounding box center [467, 193] width 168 height 25
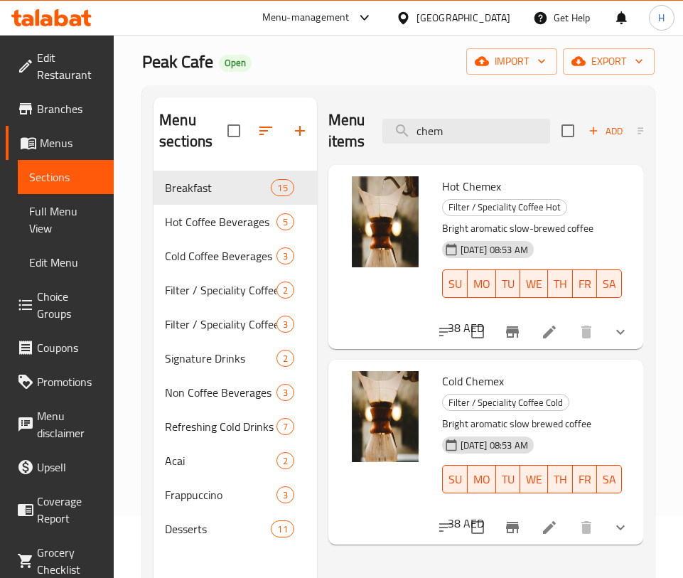
scroll to position [60, 0]
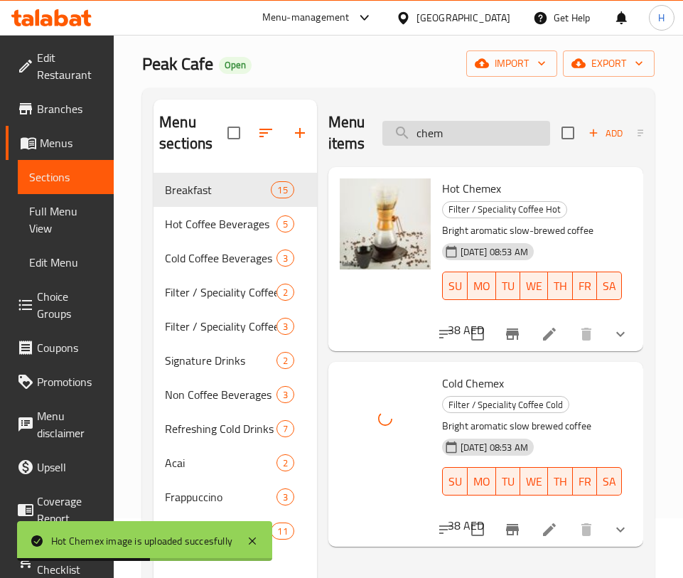
click at [467, 121] on input "chem" at bounding box center [467, 133] width 168 height 25
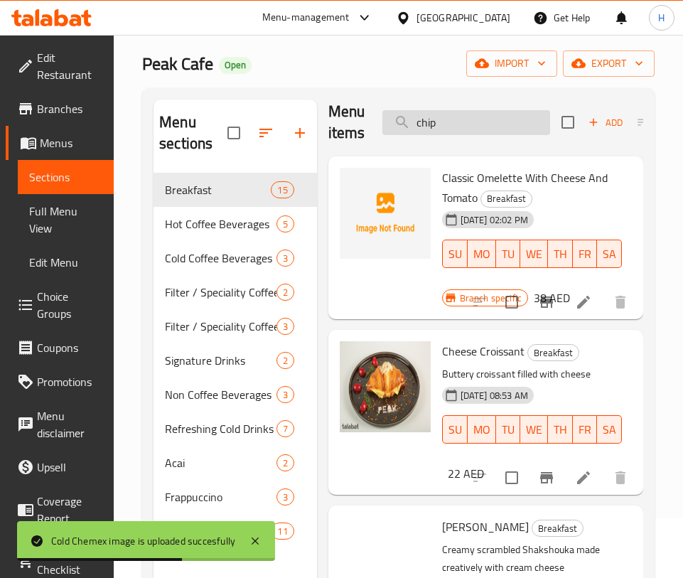
scroll to position [0, 0]
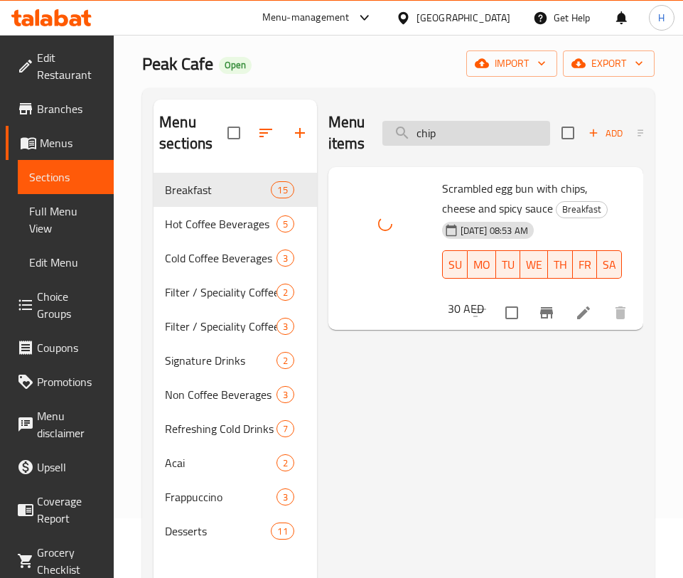
click at [439, 132] on input "chip" at bounding box center [467, 133] width 168 height 25
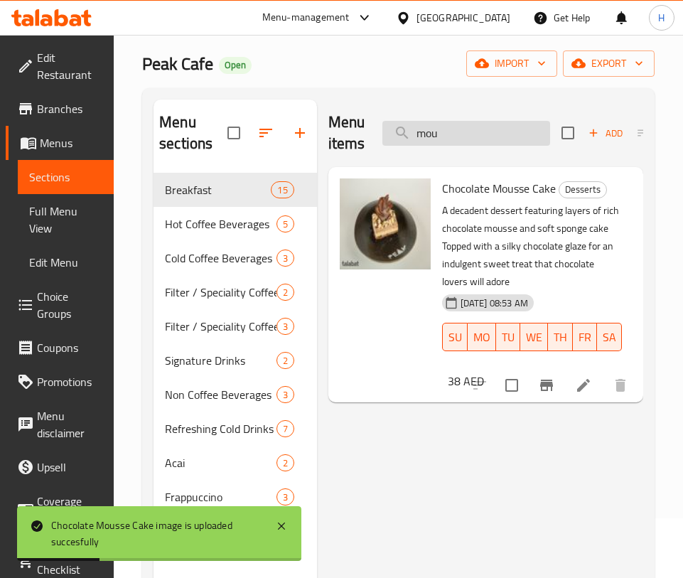
drag, startPoint x: 452, startPoint y: 107, endPoint x: 456, endPoint y: 125, distance: 18.1
click at [452, 107] on div "Menu items mou Add Sort Manage items" at bounding box center [486, 134] width 315 height 68
click at [453, 129] on input "mou" at bounding box center [467, 133] width 168 height 25
click at [452, 128] on input "mou" at bounding box center [467, 133] width 168 height 25
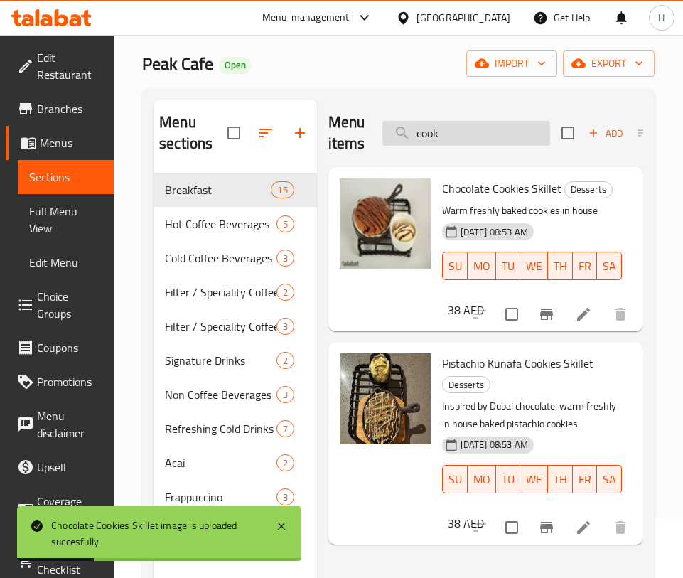
click at [452, 132] on input "cook" at bounding box center [467, 133] width 168 height 25
click at [453, 132] on input "cook" at bounding box center [467, 133] width 168 height 25
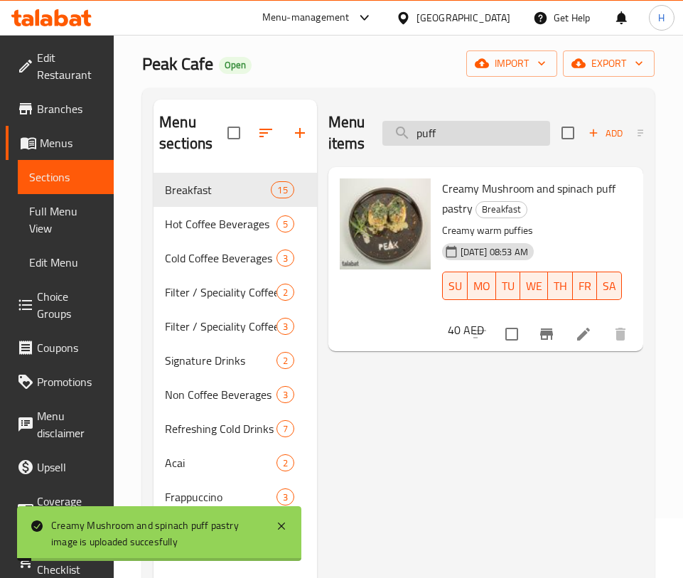
click at [461, 137] on input "puff" at bounding box center [467, 133] width 168 height 25
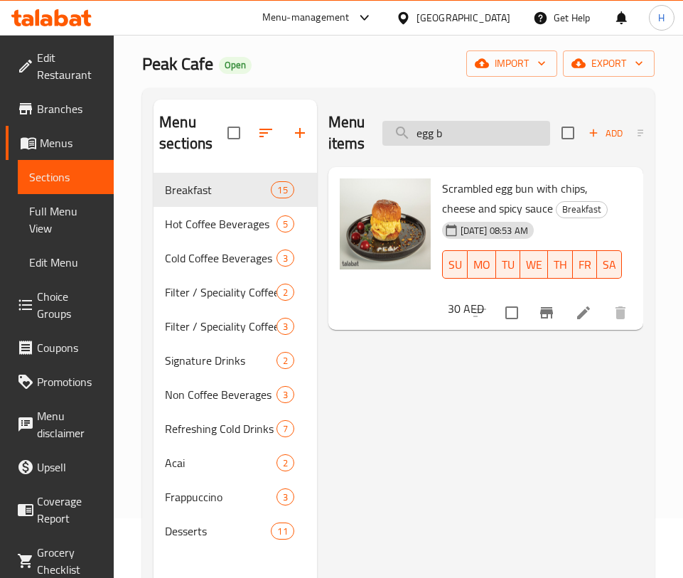
click at [459, 125] on input "egg b" at bounding box center [467, 133] width 168 height 25
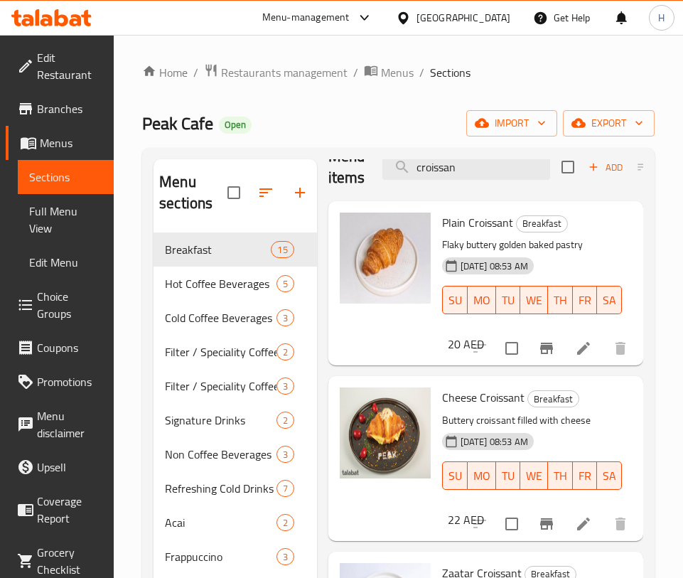
scroll to position [1, 0]
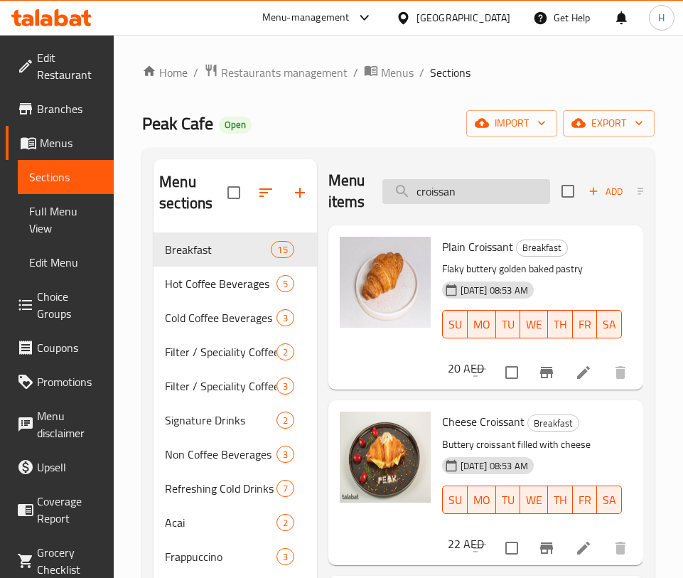
click at [507, 200] on input "croissan" at bounding box center [467, 191] width 168 height 25
click at [506, 200] on input "croissan" at bounding box center [467, 191] width 168 height 25
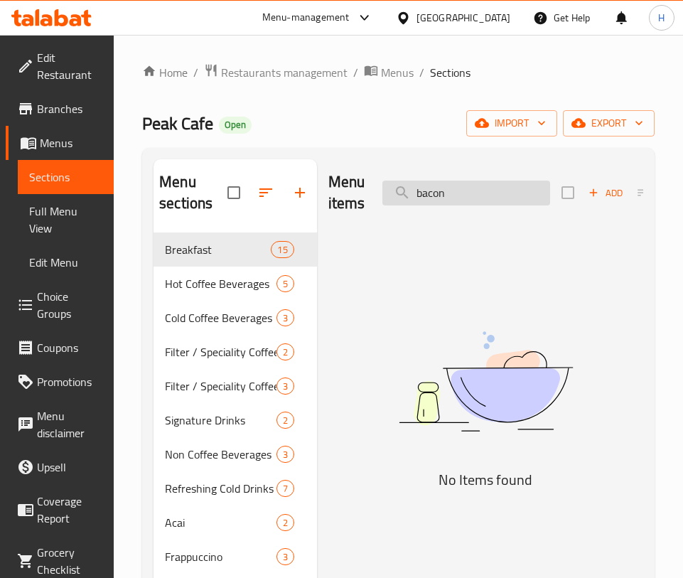
scroll to position [0, 0]
click at [449, 191] on input "bacon" at bounding box center [467, 193] width 168 height 25
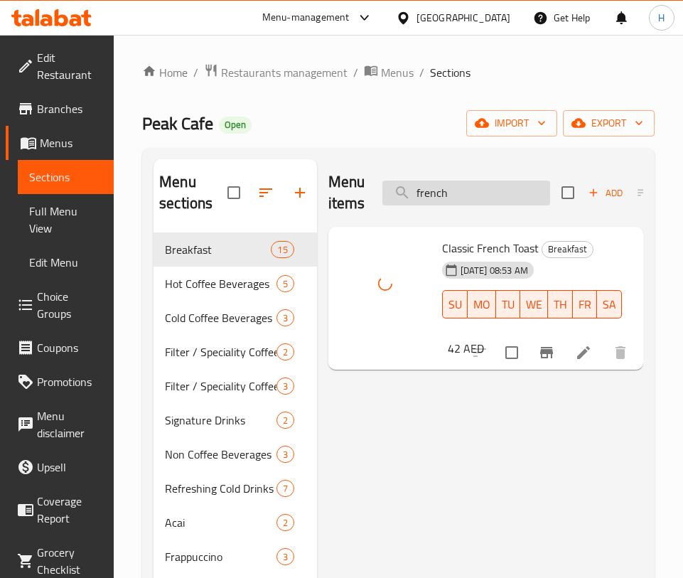
click at [500, 196] on input "french" at bounding box center [467, 193] width 168 height 25
click at [499, 193] on input "french" at bounding box center [467, 193] width 168 height 25
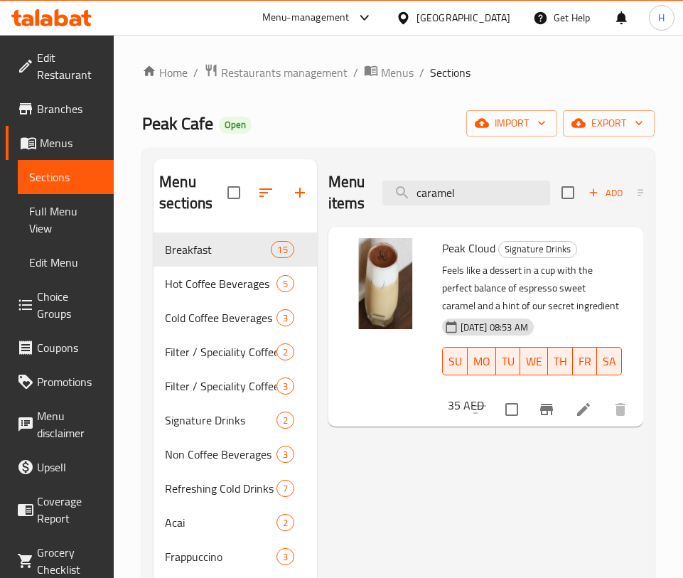
click at [491, 175] on div "Menu items caramel Add Sort Manage items" at bounding box center [486, 193] width 315 height 68
click at [487, 188] on input "caramel" at bounding box center [467, 193] width 168 height 25
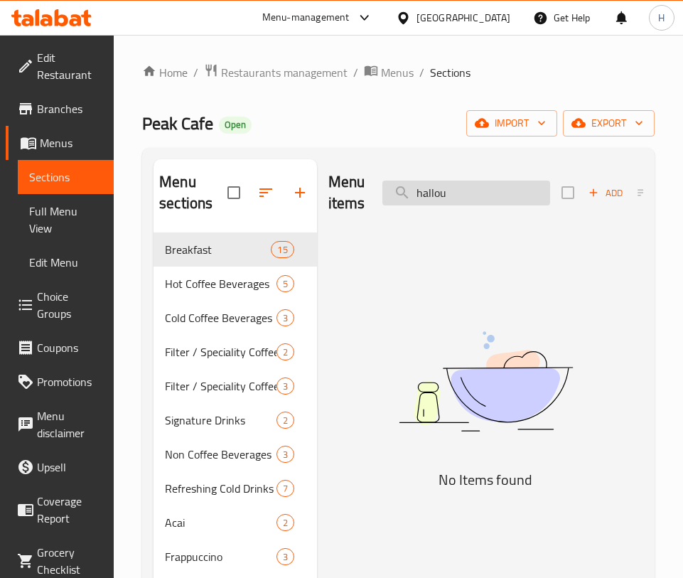
click at [444, 198] on input "hallou" at bounding box center [467, 193] width 168 height 25
click at [504, 193] on input "حل" at bounding box center [467, 193] width 168 height 25
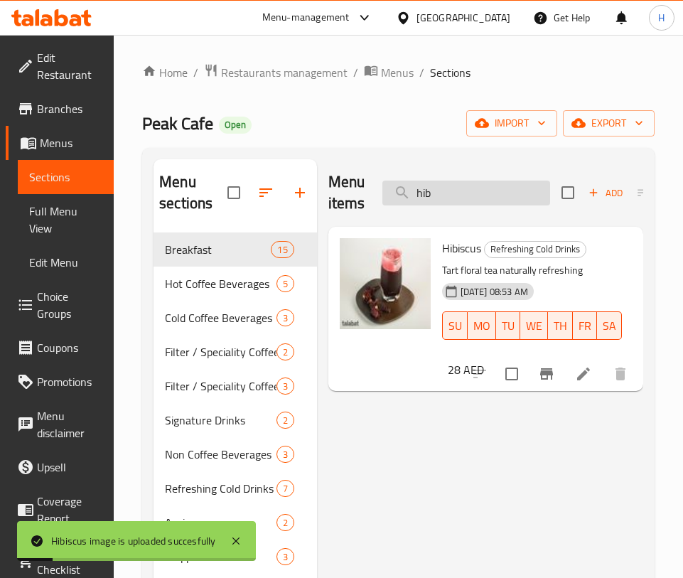
click at [486, 192] on input "hib" at bounding box center [467, 193] width 168 height 25
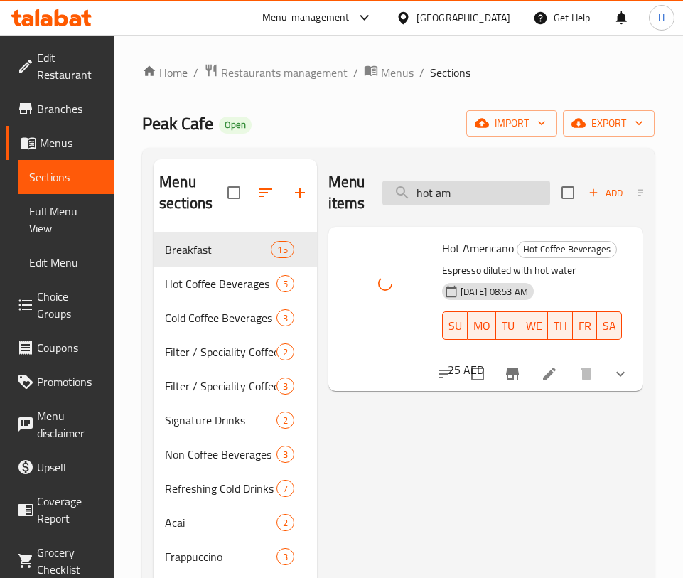
click at [464, 193] on input "hot am" at bounding box center [467, 193] width 168 height 25
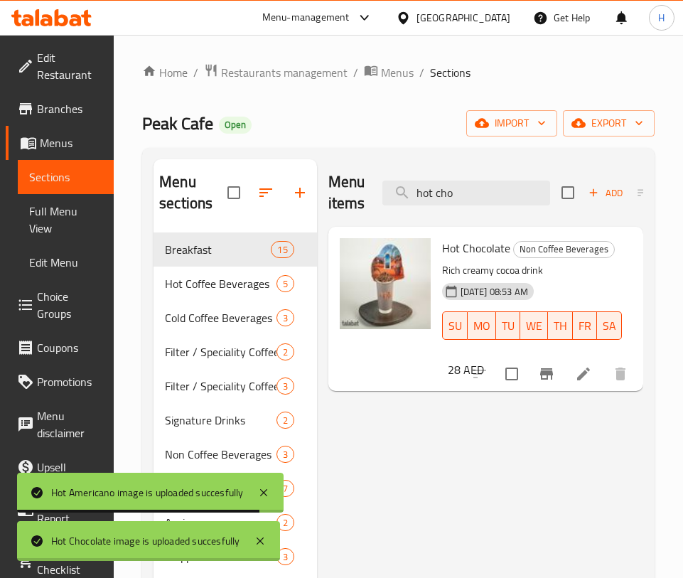
click at [439, 207] on div "Menu items hot cho Add Sort Manage items" at bounding box center [486, 193] width 315 height 68
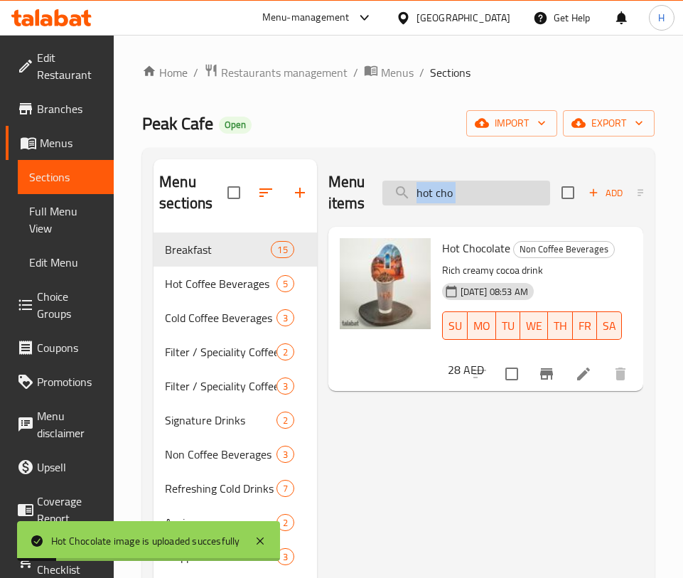
click at [447, 186] on input "hot cho" at bounding box center [467, 193] width 168 height 25
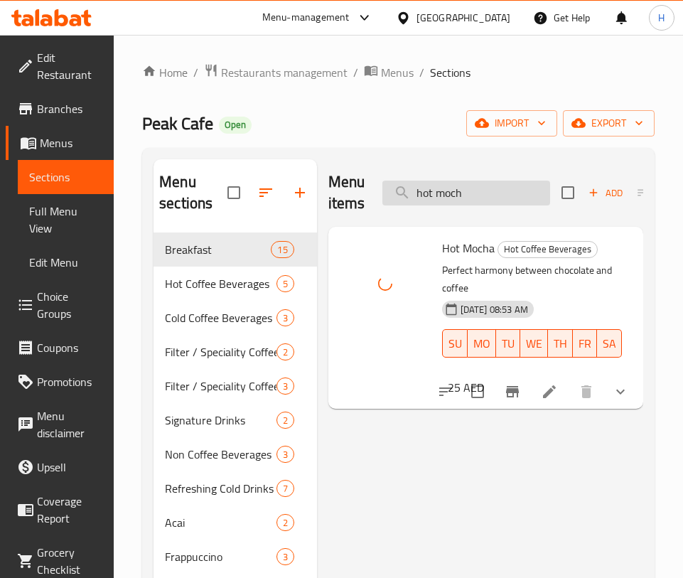
click at [469, 185] on input "hot moch" at bounding box center [467, 193] width 168 height 25
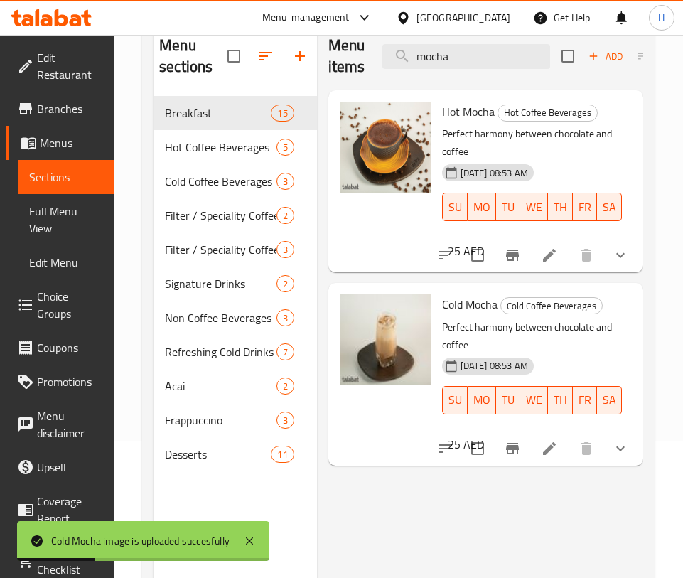
scroll to position [41, 0]
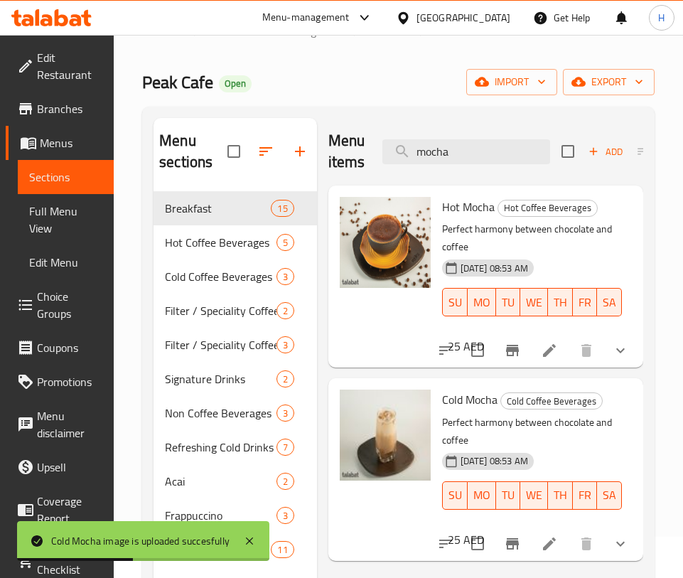
click at [486, 155] on div "Menu items mocha Add Sort Manage items" at bounding box center [486, 152] width 315 height 68
click at [477, 146] on input "mocha" at bounding box center [467, 151] width 168 height 25
click at [478, 147] on input "mocha" at bounding box center [467, 151] width 168 height 25
type input "u"
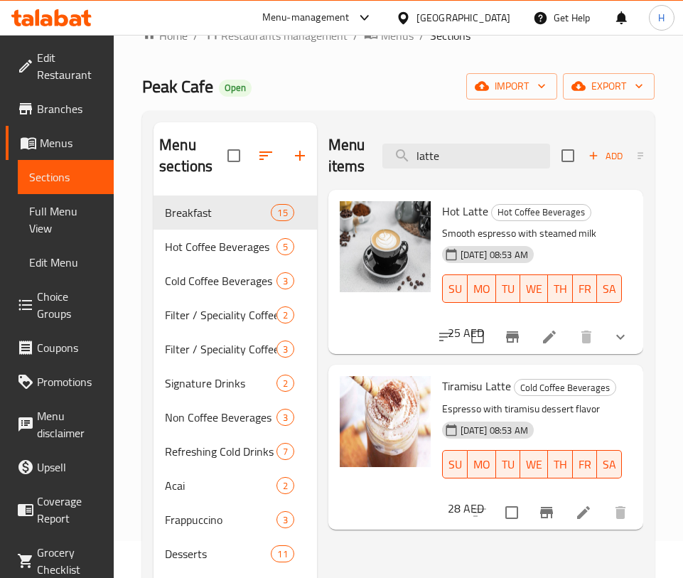
scroll to position [0, 0]
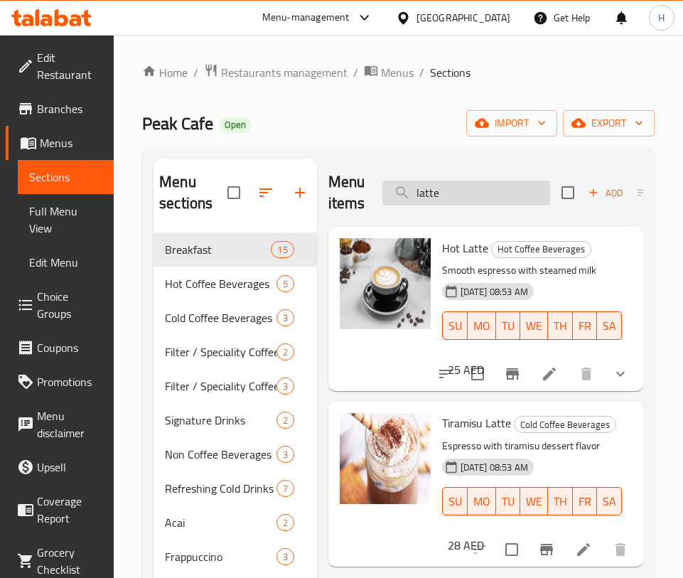
click at [517, 183] on input "latte" at bounding box center [467, 193] width 168 height 25
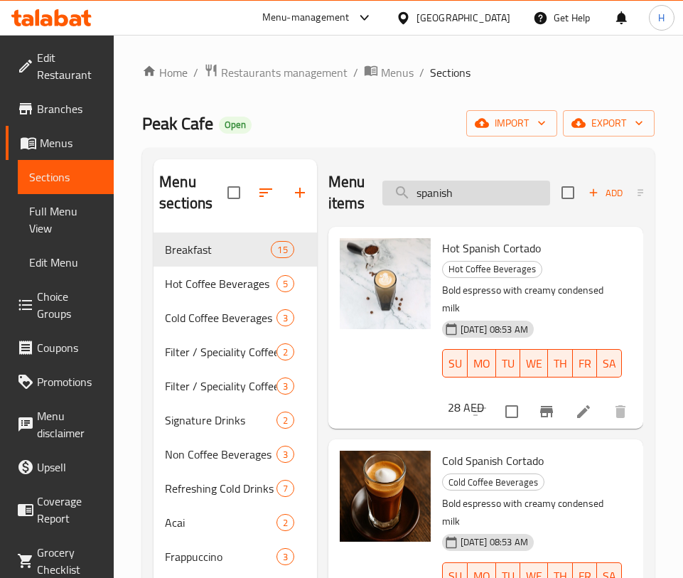
click at [453, 181] on input "spanish" at bounding box center [467, 193] width 168 height 25
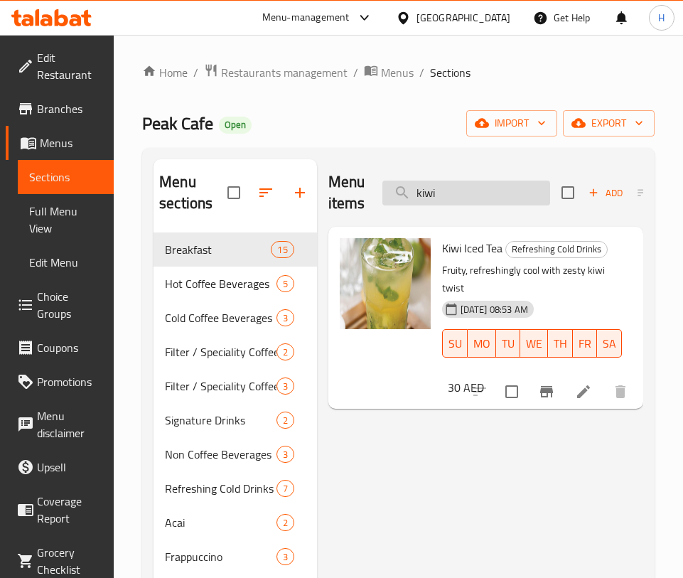
click at [532, 196] on input "kiwi" at bounding box center [467, 193] width 168 height 25
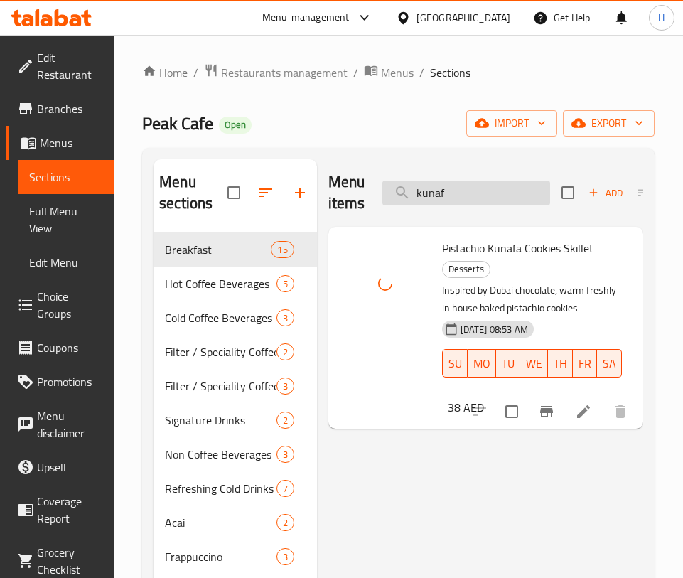
click at [498, 187] on input "kunaf" at bounding box center [467, 193] width 168 height 25
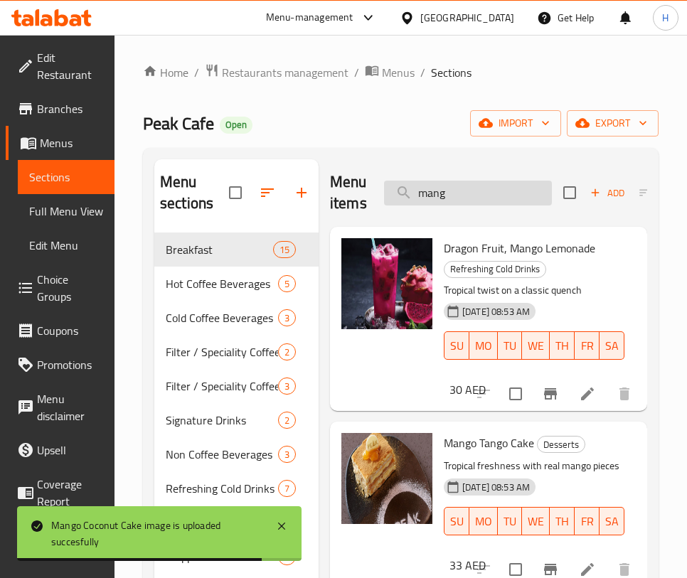
click at [527, 187] on input "mang" at bounding box center [468, 193] width 168 height 25
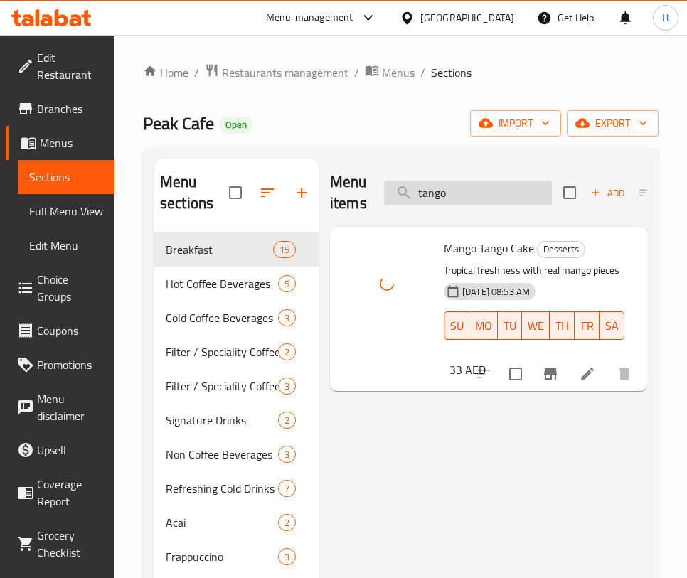
click at [486, 189] on input "tango" at bounding box center [468, 193] width 168 height 25
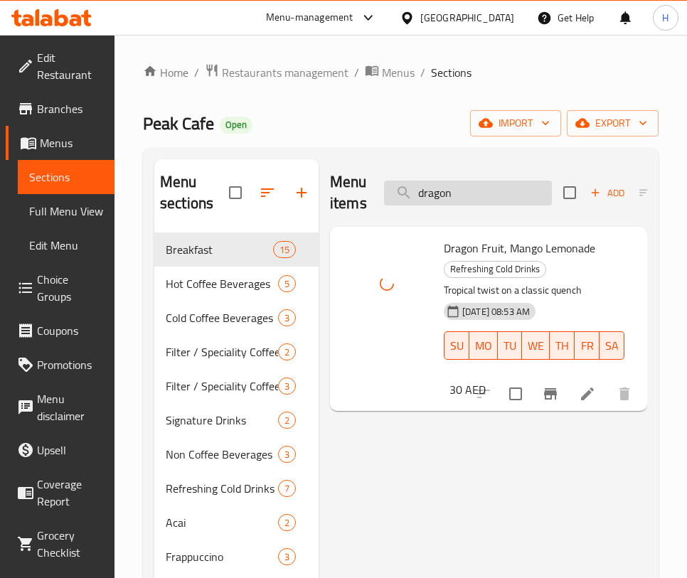
click at [479, 189] on input "dragon" at bounding box center [468, 193] width 168 height 25
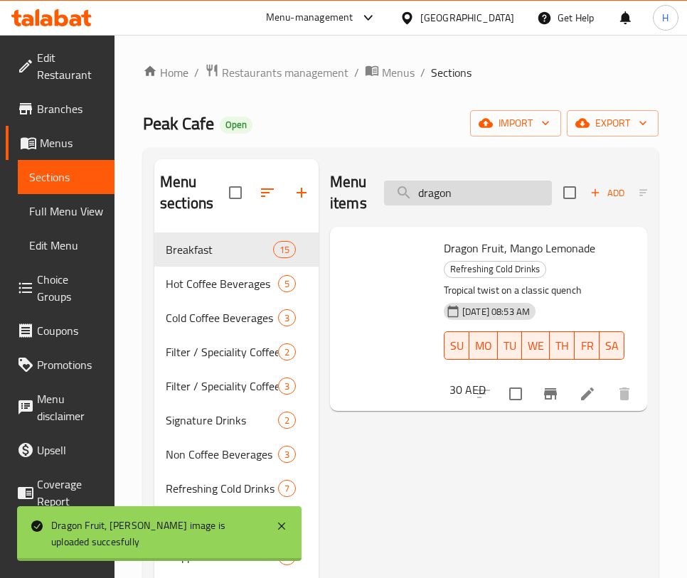
click at [479, 189] on input "dragon" at bounding box center [468, 193] width 168 height 25
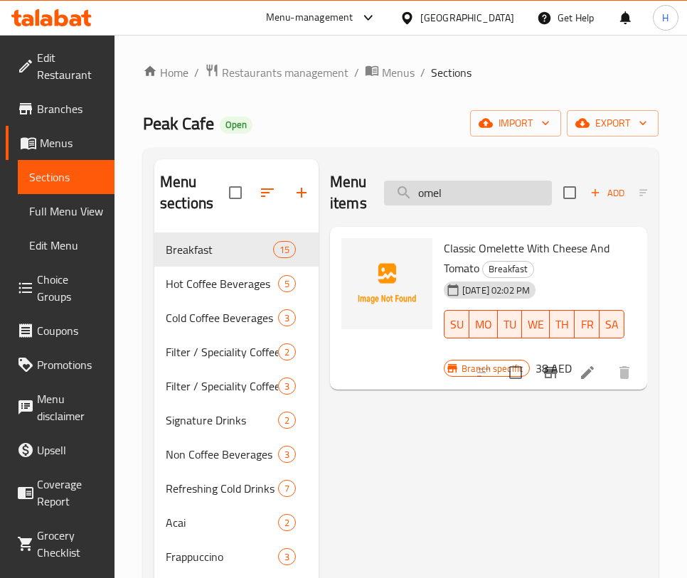
click at [481, 193] on input "omel" at bounding box center [468, 193] width 168 height 25
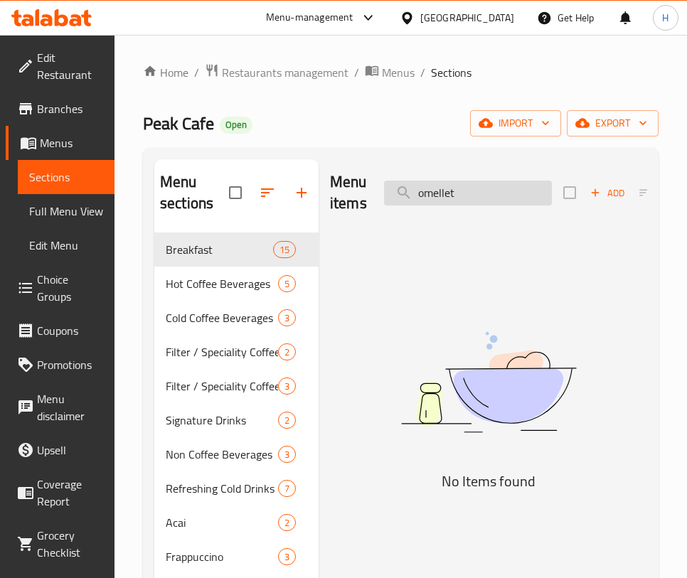
click at [432, 198] on input "omellet" at bounding box center [468, 193] width 168 height 25
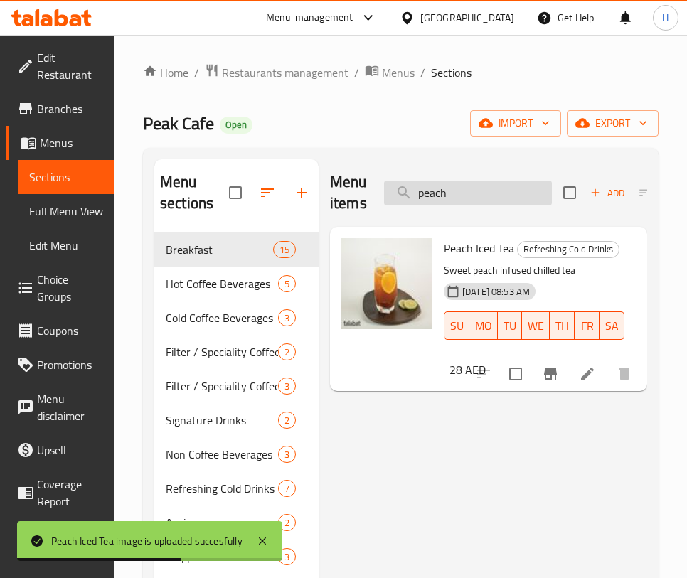
click at [440, 184] on input "peach" at bounding box center [468, 193] width 168 height 25
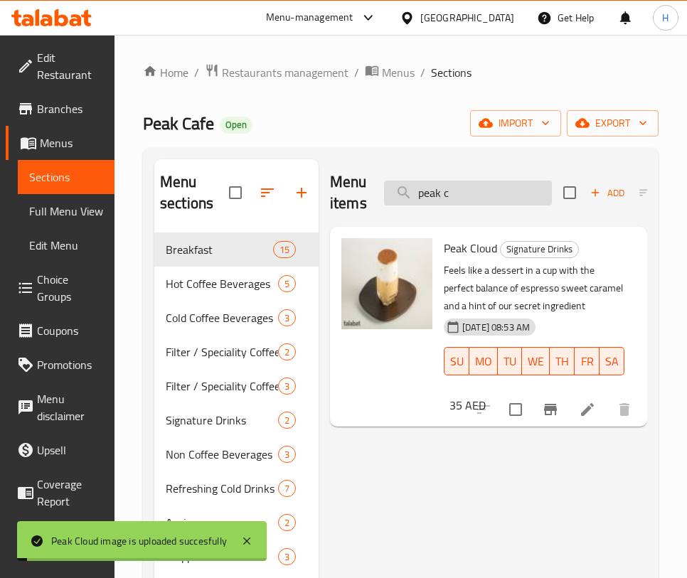
click at [468, 188] on input "peak c" at bounding box center [468, 193] width 168 height 25
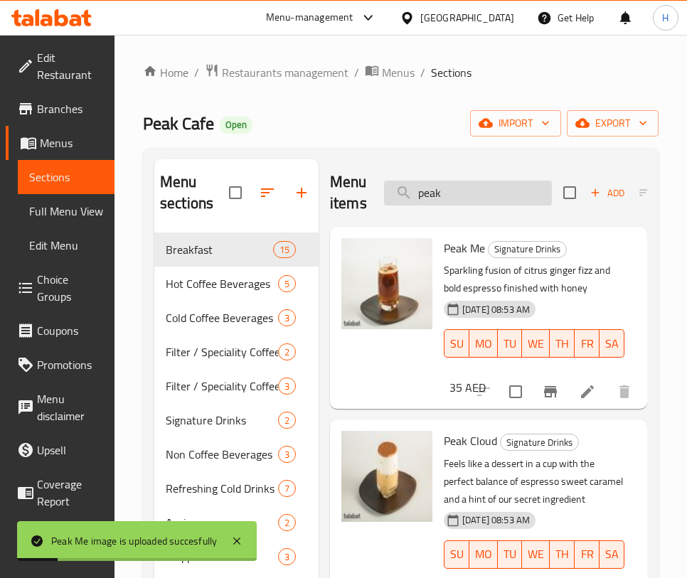
click at [436, 186] on input "peak" at bounding box center [468, 193] width 168 height 25
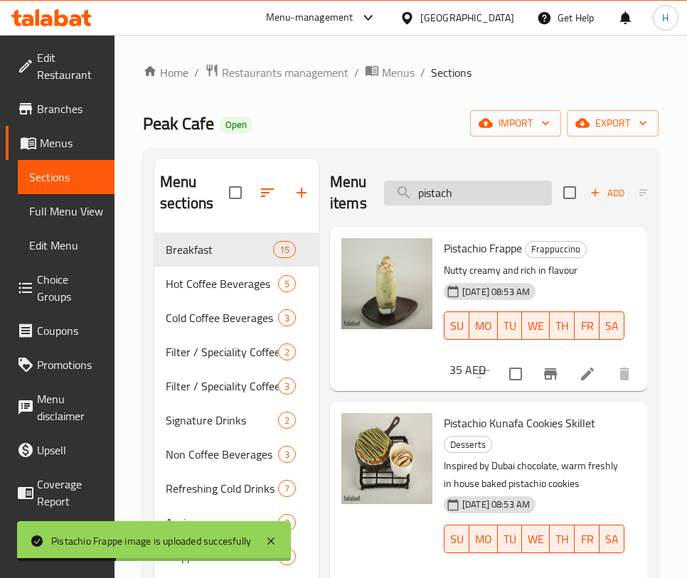
click at [476, 192] on input "pistach" at bounding box center [468, 193] width 168 height 25
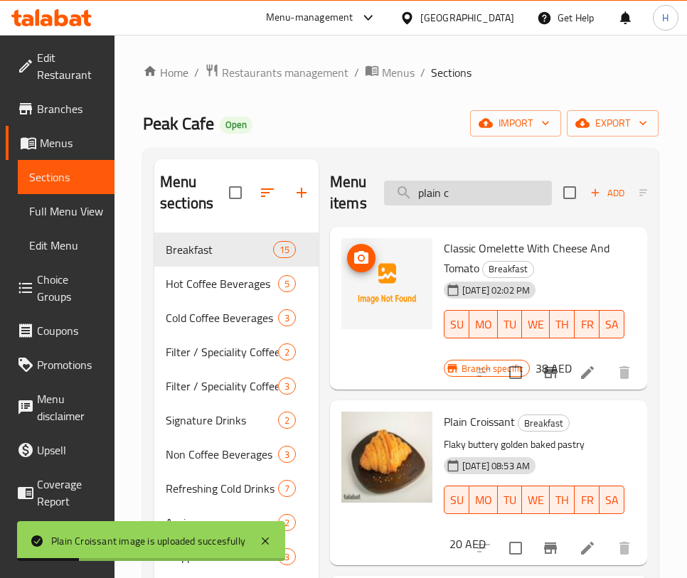
click at [448, 181] on input "plain c" at bounding box center [468, 193] width 168 height 25
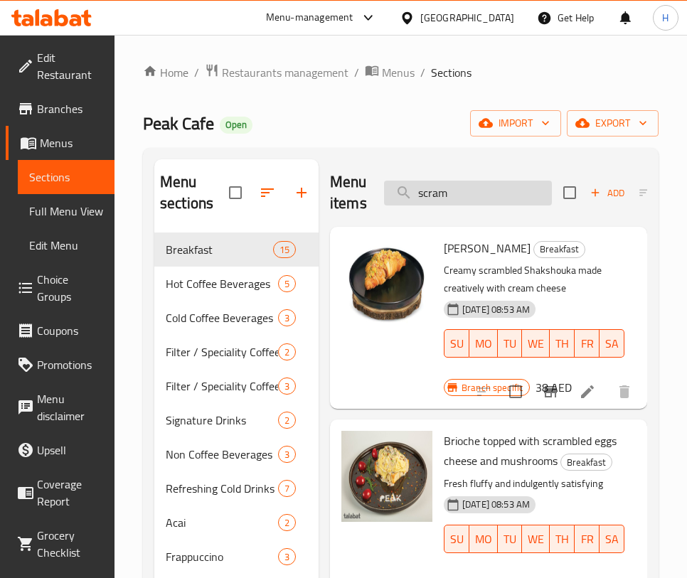
click at [476, 197] on input "scram" at bounding box center [468, 193] width 168 height 25
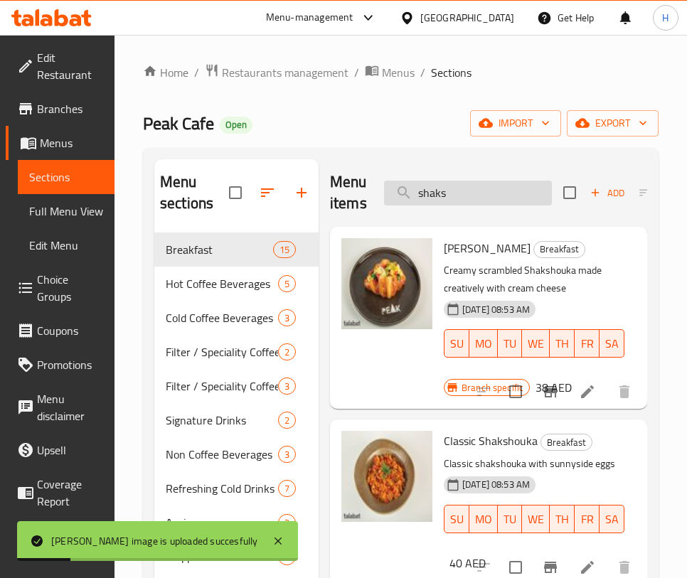
click at [418, 183] on input "shaks" at bounding box center [468, 193] width 168 height 25
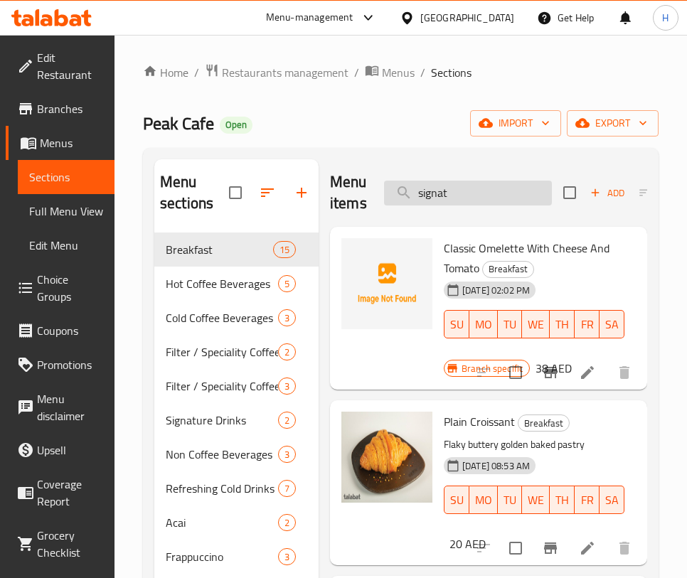
click at [531, 187] on input "signat" at bounding box center [468, 193] width 168 height 25
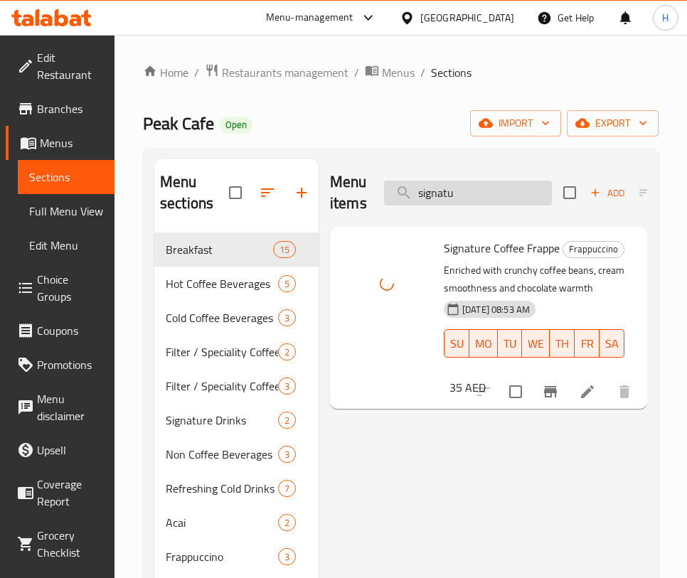
click at [500, 197] on input "signatu" at bounding box center [468, 193] width 168 height 25
click at [499, 196] on input "signatu" at bounding box center [468, 193] width 168 height 25
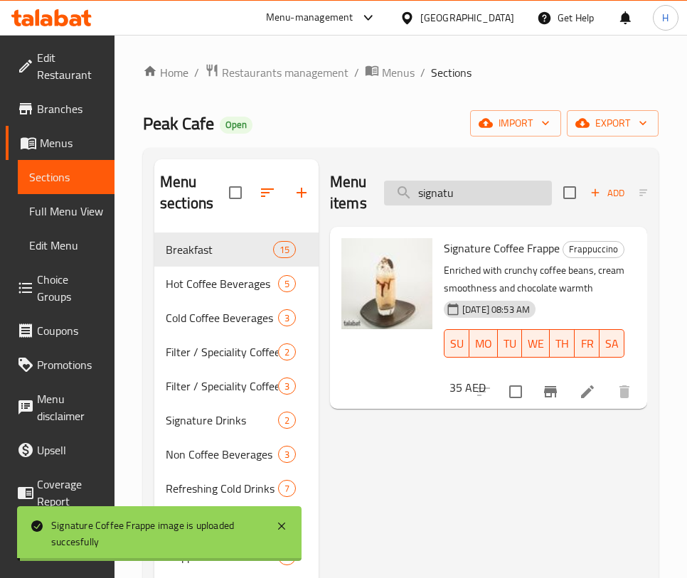
click at [499, 196] on input "signatu" at bounding box center [468, 193] width 168 height 25
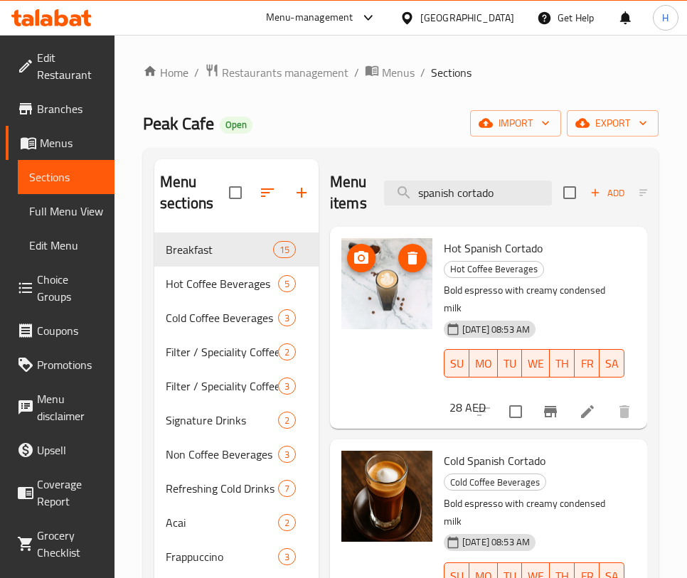
click at [394, 287] on img at bounding box center [386, 283] width 91 height 91
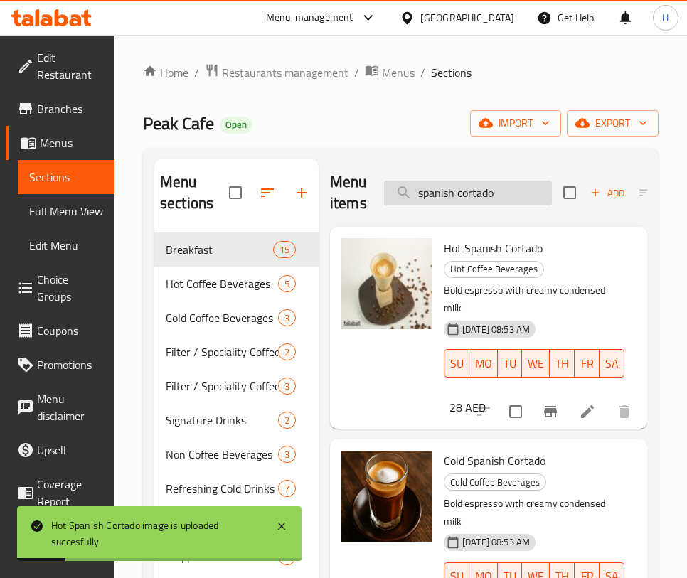
click at [484, 191] on input "spanish cortado" at bounding box center [468, 193] width 168 height 25
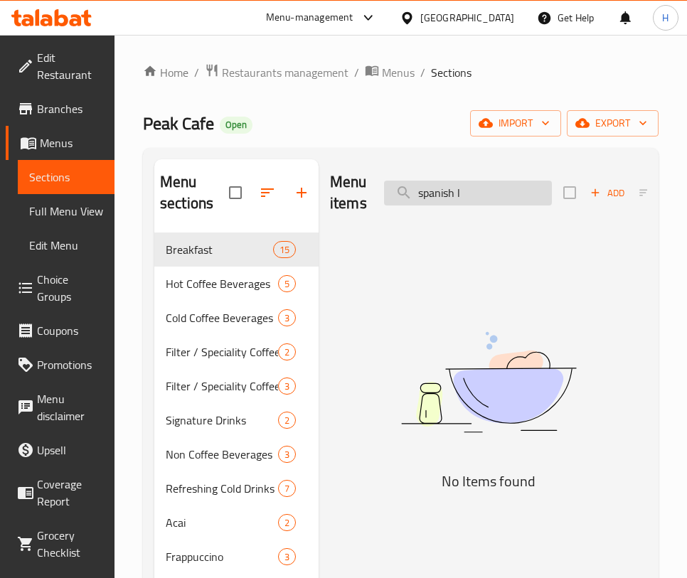
click at [488, 198] on input "spanish l" at bounding box center [468, 193] width 168 height 25
click at [487, 197] on input "spanish l" at bounding box center [468, 193] width 168 height 25
click at [469, 196] on input "flat" at bounding box center [468, 193] width 168 height 25
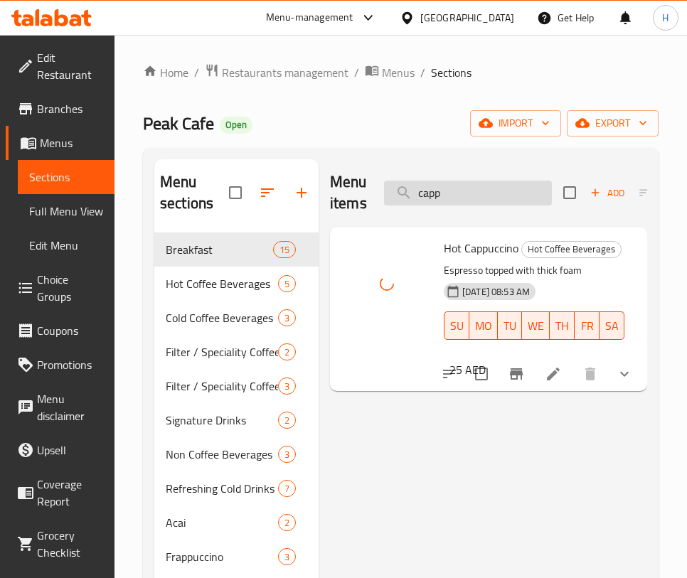
click at [469, 185] on input "capp" at bounding box center [468, 193] width 168 height 25
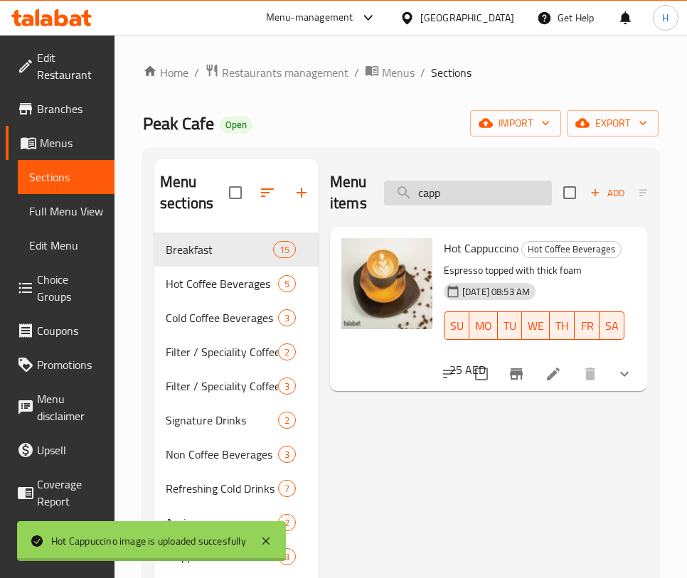
click at [469, 185] on input "capp" at bounding box center [468, 193] width 168 height 25
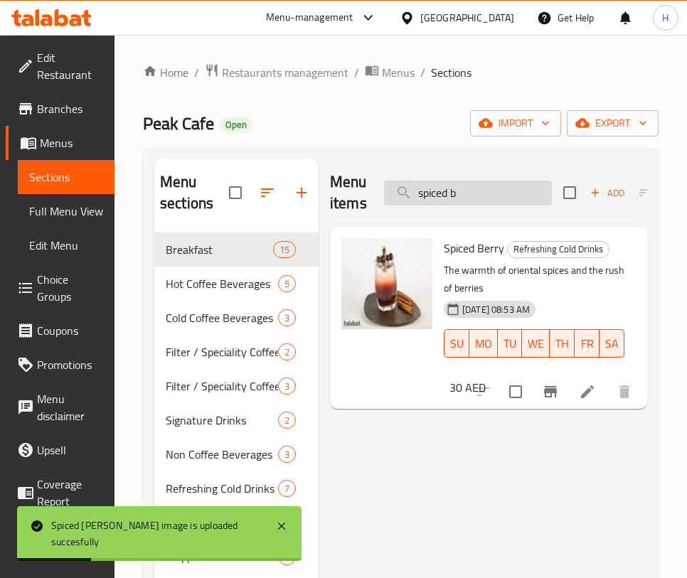
click at [469, 198] on input "spiced b" at bounding box center [468, 193] width 168 height 25
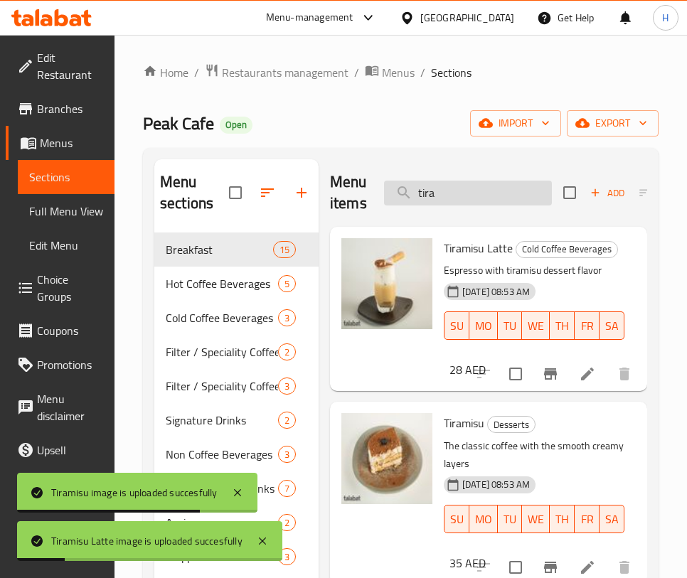
click at [501, 186] on input "tira" at bounding box center [468, 193] width 168 height 25
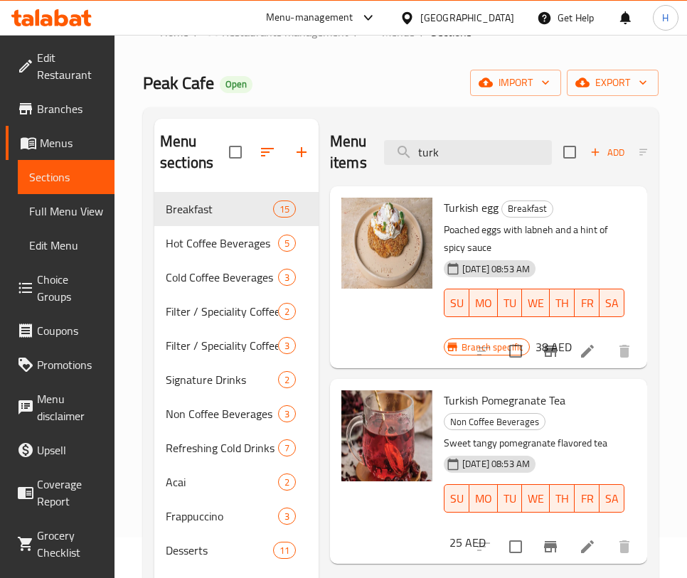
scroll to position [80, 0]
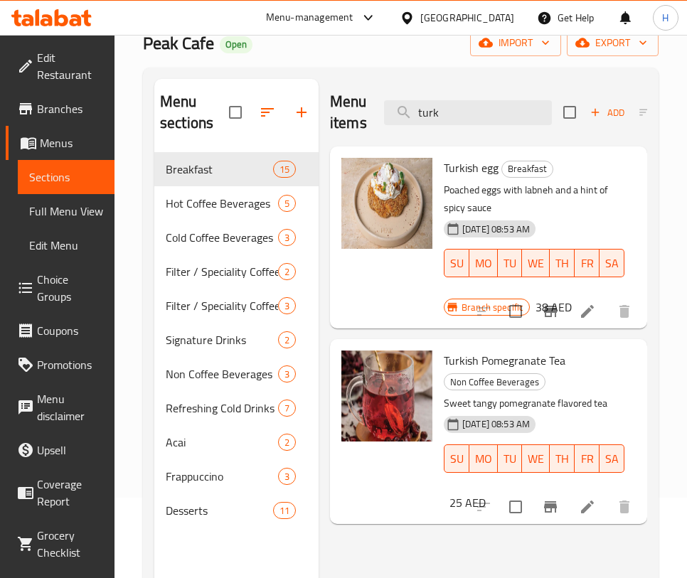
type input "turk"
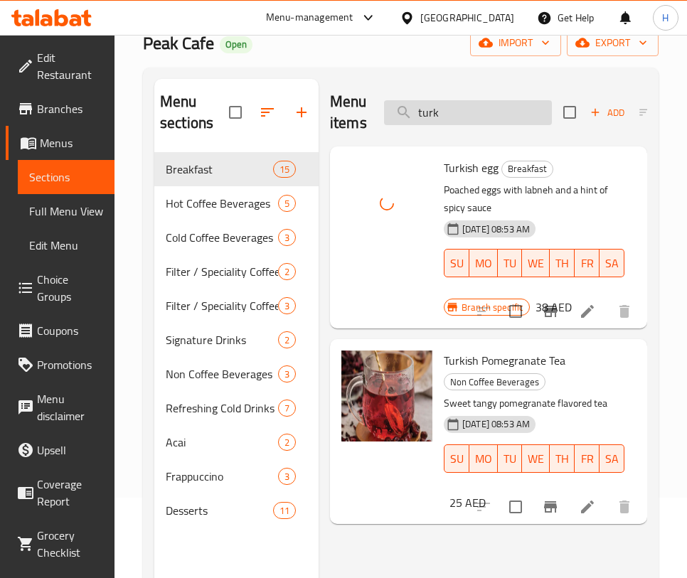
click at [497, 100] on input "turk" at bounding box center [468, 112] width 168 height 25
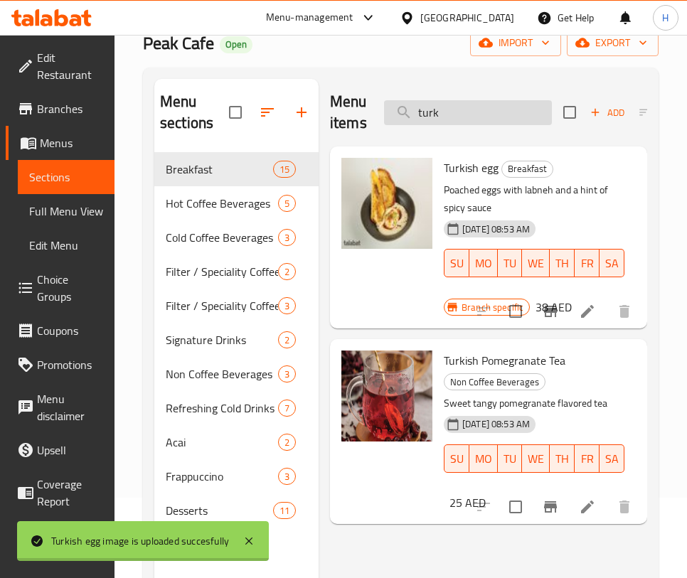
click at [497, 100] on input "turk" at bounding box center [468, 112] width 168 height 25
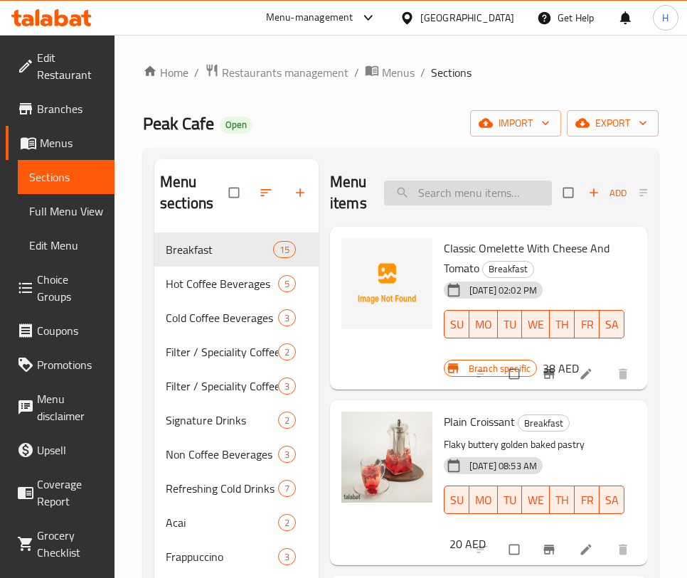
click at [468, 196] on input "search" at bounding box center [468, 193] width 168 height 25
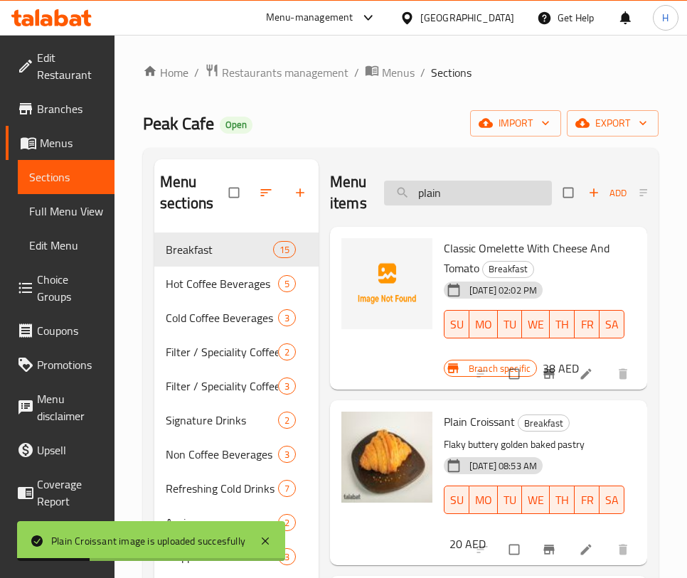
click at [457, 200] on input "plain" at bounding box center [468, 193] width 168 height 25
click at [456, 199] on input "plain" at bounding box center [468, 193] width 168 height 25
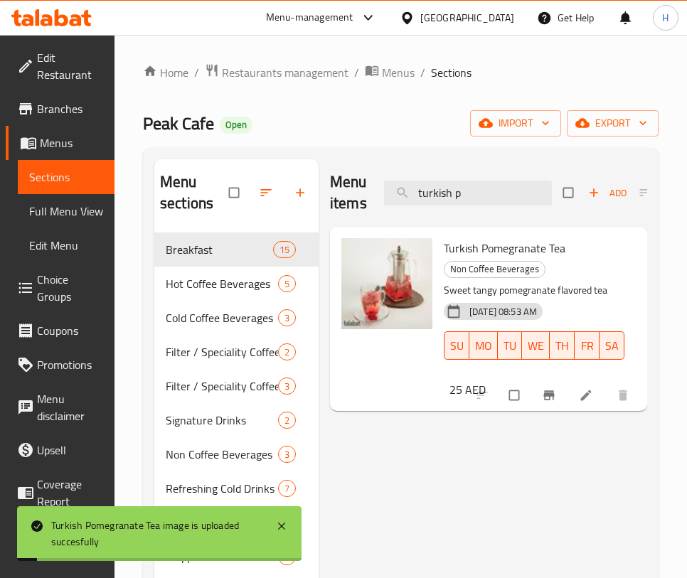
click at [467, 176] on div "Menu items turkish p Add Sort Manage items" at bounding box center [488, 193] width 317 height 68
click at [470, 193] on input "turkish p" at bounding box center [468, 193] width 168 height 25
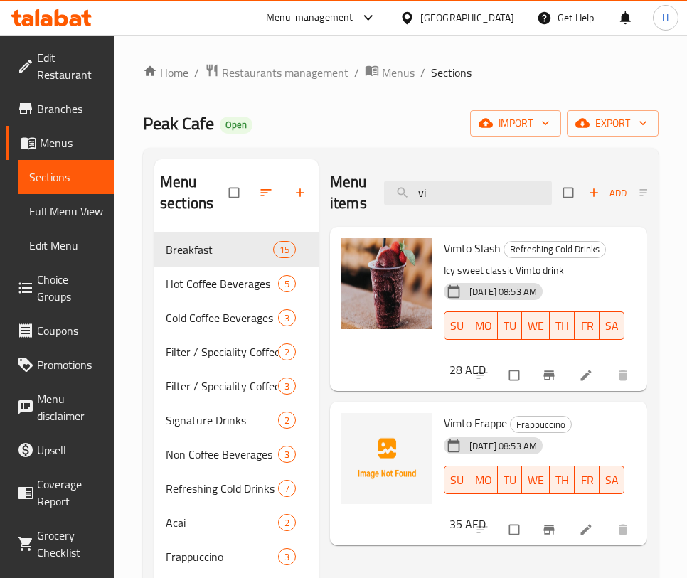
type input "vi"
